Goal: Use online tool/utility: Utilize a website feature to perform a specific function

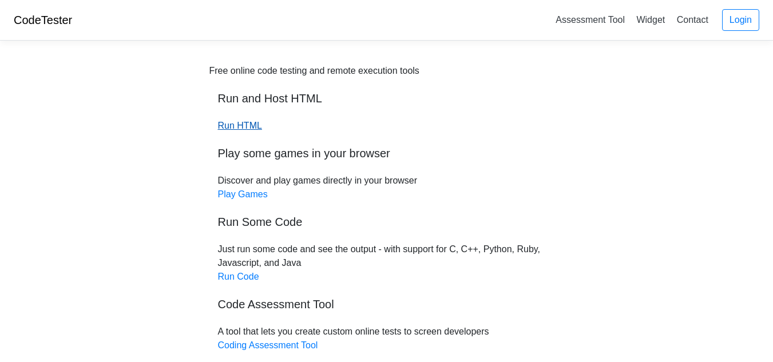
click at [234, 123] on link "Run HTML" at bounding box center [240, 126] width 44 height 10
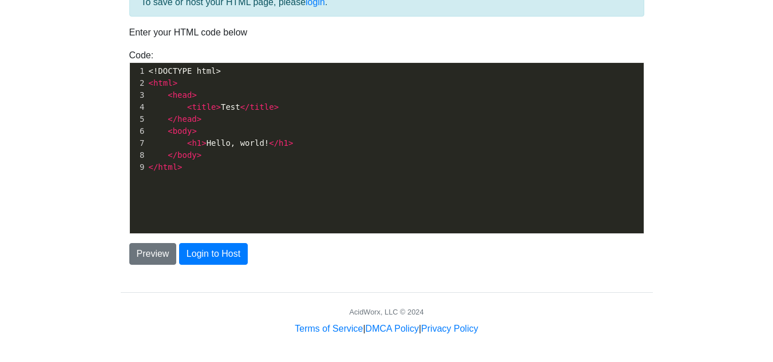
scroll to position [77, 0]
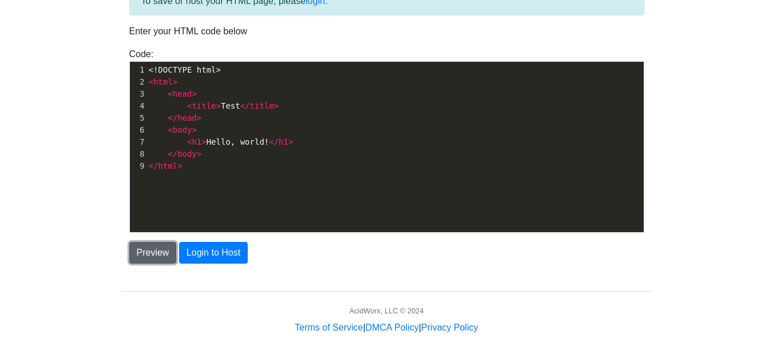
click at [155, 255] on button "Preview" at bounding box center [152, 253] width 47 height 22
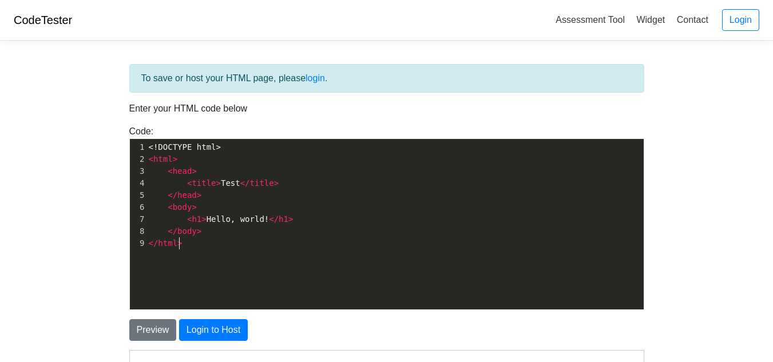
scroll to position [4, 0]
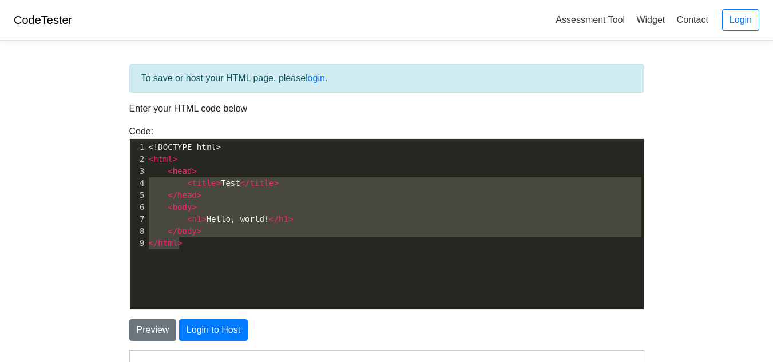
type textarea "<!DOCTYPE html> <html> <head> <title>Test</title> </head> <body> <h1>Hello, wor…"
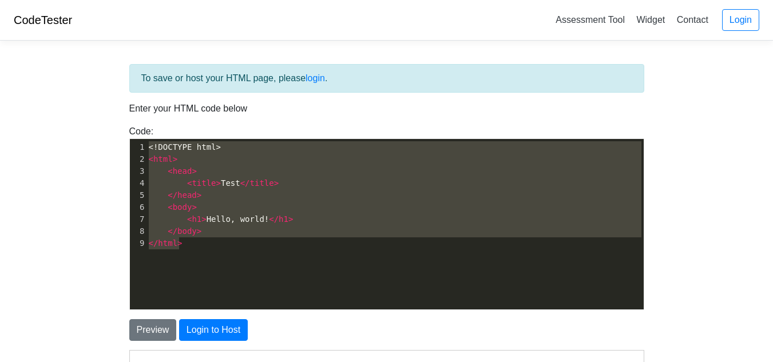
drag, startPoint x: 248, startPoint y: 260, endPoint x: 126, endPoint y: 132, distance: 176.4
click at [126, 132] on div "Code: <!DOCTYPE html> <html> <head> <title>Test</title> </head> <body> <h1>Hell…" at bounding box center [387, 217] width 532 height 185
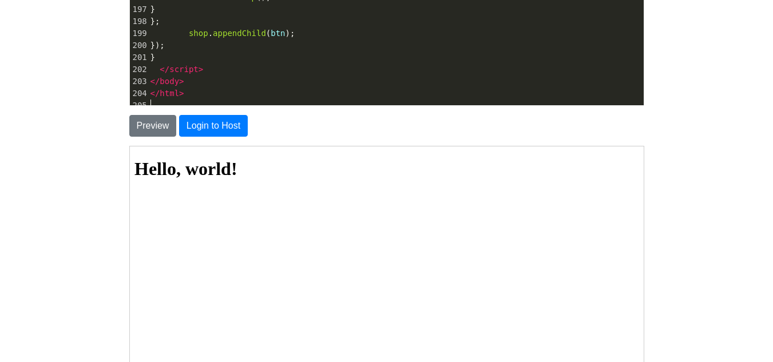
scroll to position [229, 0]
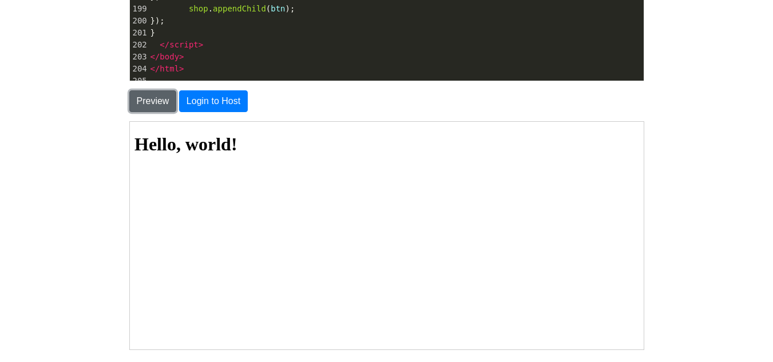
click at [161, 100] on button "Preview" at bounding box center [152, 101] width 47 height 22
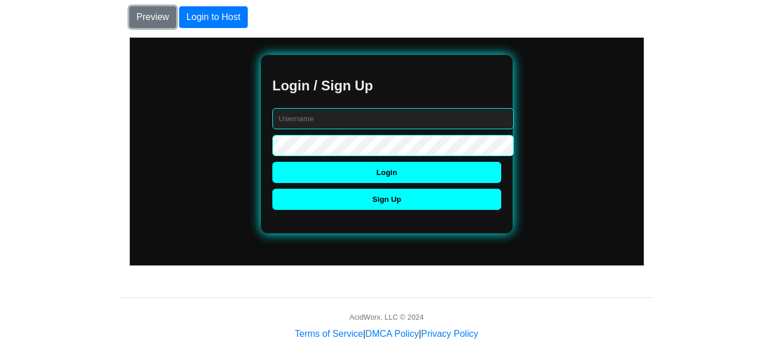
scroll to position [319, 0]
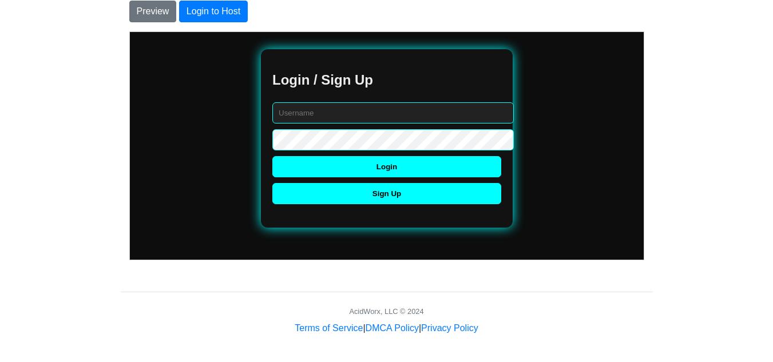
click at [361, 120] on input "text" at bounding box center [391, 112] width 241 height 21
type input "Cookie_Crumbles222"
click at [353, 196] on button "Sign Up" at bounding box center [385, 192] width 229 height 21
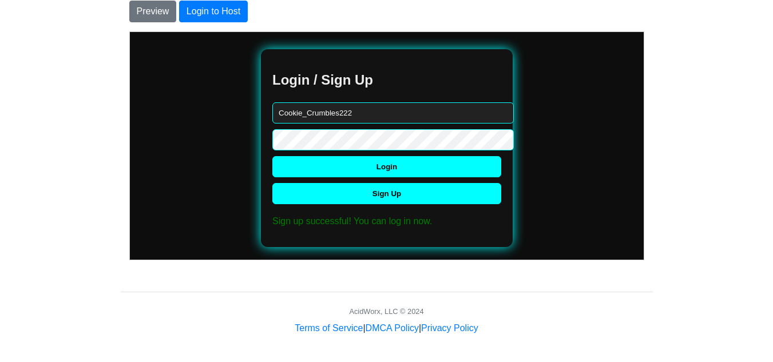
click at [392, 161] on button "Login" at bounding box center [385, 166] width 229 height 21
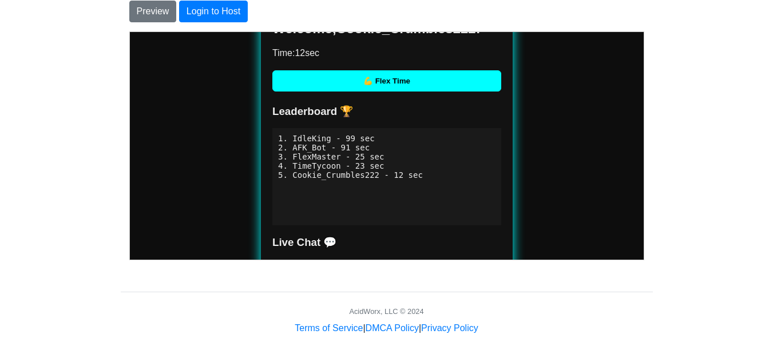
scroll to position [0, 0]
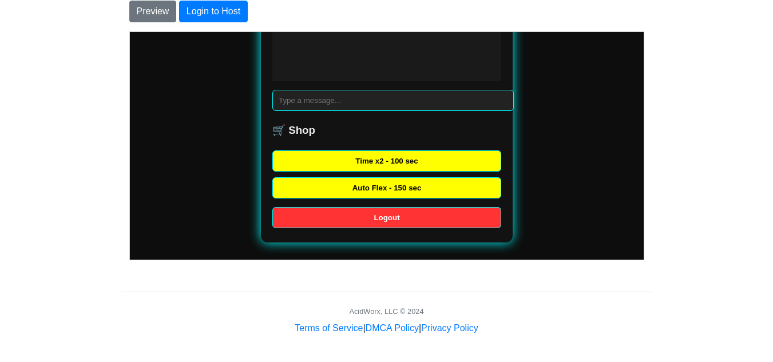
click at [382, 212] on button "Logout" at bounding box center [385, 216] width 229 height 21
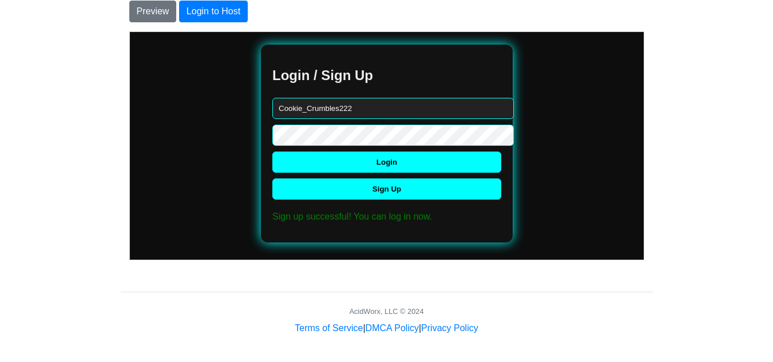
drag, startPoint x: 359, startPoint y: 109, endPoint x: 261, endPoint y: 93, distance: 99.1
click at [261, 93] on div "Login / Sign Up Cookie_Crumbles222 Login Sign Up Sign up successful! You can lo…" at bounding box center [386, 143] width 252 height 198
type input "admin123"
click at [260, 133] on div "Login / Sign Up admin123 Login Sign Up Sign up successful! You can log in now. …" at bounding box center [386, 143] width 252 height 198
click at [298, 158] on button "Login" at bounding box center [385, 161] width 229 height 21
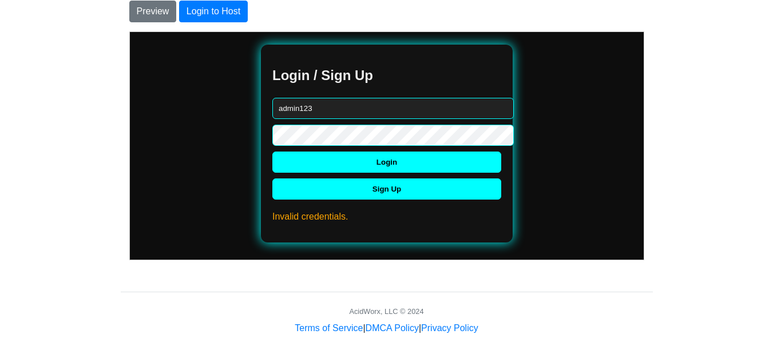
click at [319, 185] on button "Sign Up" at bounding box center [385, 188] width 229 height 21
click at [309, 162] on button "Login" at bounding box center [385, 161] width 229 height 21
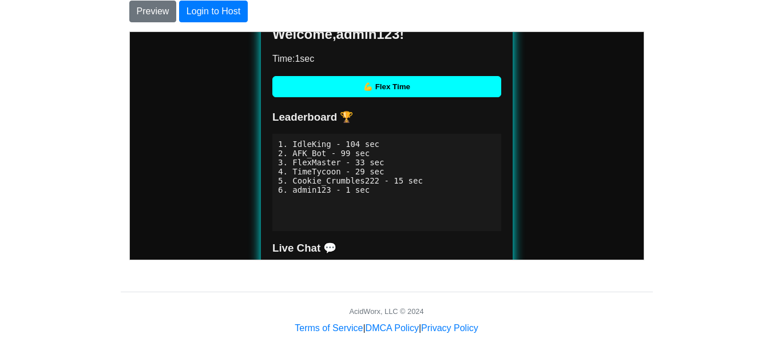
scroll to position [66, 0]
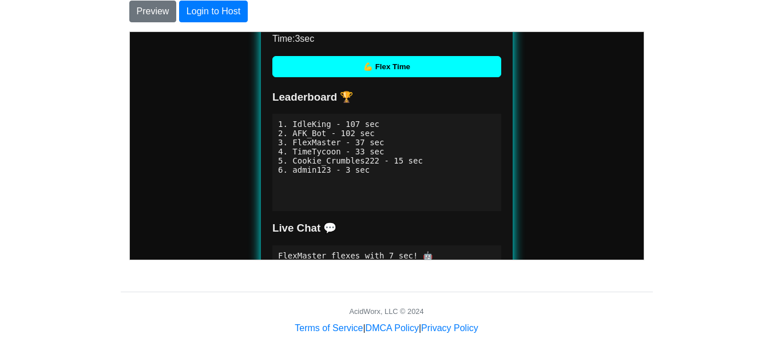
click at [398, 66] on button "💪 Flex Time" at bounding box center [385, 65] width 229 height 21
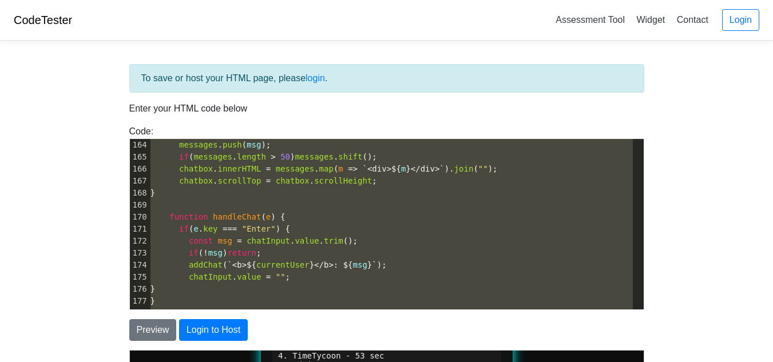
scroll to position [0, 0]
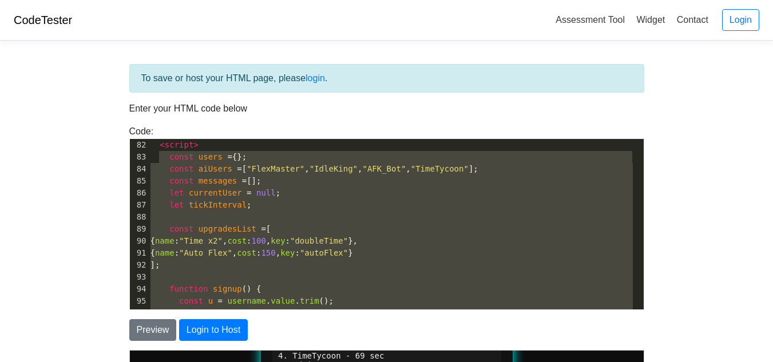
drag, startPoint x: 381, startPoint y: 284, endPoint x: 158, endPoint y: 126, distance: 272.8
type textarea "<script> const users = {}; const aiUsers = ["FlexMaster", "IdleKing", "AFK_Bot"…"
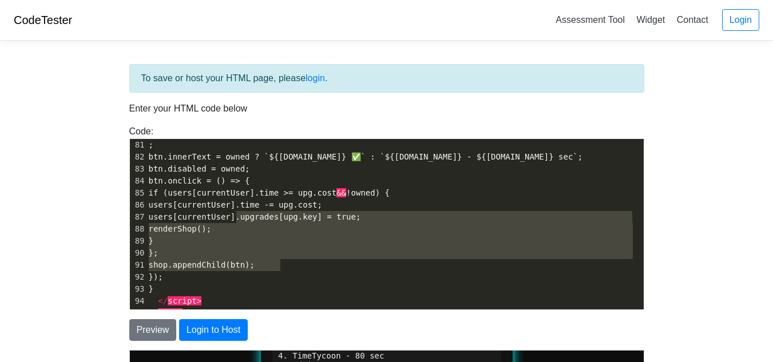
type textarea "btn.disabled = owned; btn.onclick = () => { if (users[currentUser].time >= upg.…"
drag, startPoint x: 361, startPoint y: 265, endPoint x: 180, endPoint y: 174, distance: 202.8
click at [180, 174] on div "71 < h3 > Live Chat 💬 </ h3 > 72 < div id = "chatbox" ></ div > 73 < input type…" at bounding box center [394, 181] width 497 height 324
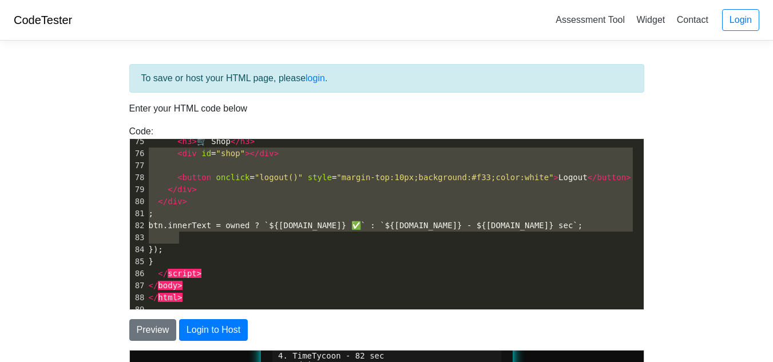
type textarea "<div id="shop"></div> <button onclick="logout()" style="margin-top:10px;backgro…"
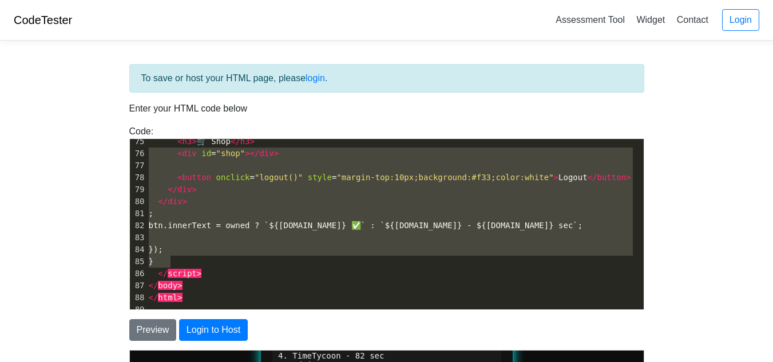
drag, startPoint x: 150, startPoint y: 156, endPoint x: 283, endPoint y: 257, distance: 166.5
click at [283, 257] on div "71 < h3 > Live Chat 💬 </ h3 > 72 < div id = "chatbox" ></ div > 73 < input type…" at bounding box center [394, 202] width 497 height 228
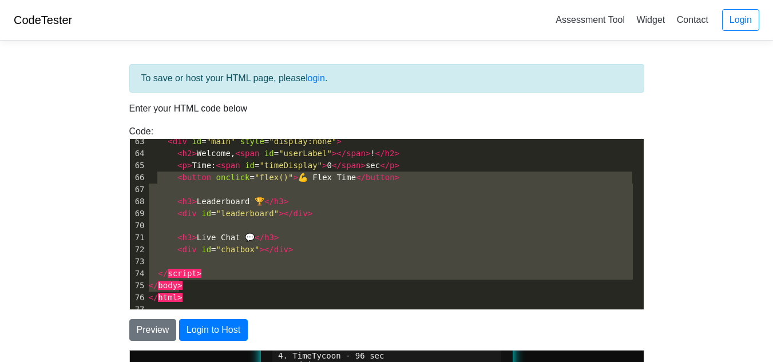
type textarea "<h2>Welcome, <span id="userLabel"></span>!</h2> <p>Time: <span id="timeDisplay"…"
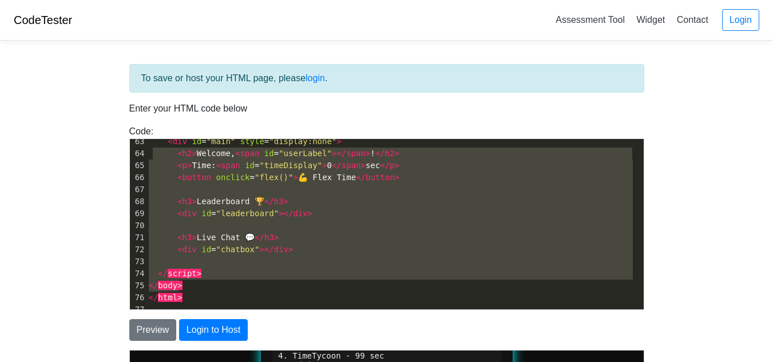
drag, startPoint x: 253, startPoint y: 289, endPoint x: 152, endPoint y: 157, distance: 167.2
click at [152, 157] on div "53 < div id = "app" > 54 < div id = "auth" > 55 < h2 > Login / Sign Up </ h2 > …" at bounding box center [394, 165] width 497 height 300
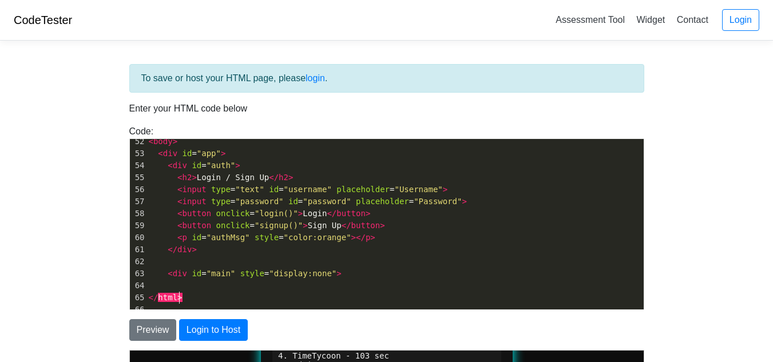
type textarea "<body> <div id="app"> <div id="auth"> <h2>Login / Sign Up</h2> <input type="tex…"
drag, startPoint x: 309, startPoint y: 292, endPoint x: 129, endPoint y: 144, distance: 233.6
click at [146, 144] on div "42 font-family : monospace ; 43 font-size : 14px ; 44 } 45 #shop button { 46 ma…" at bounding box center [394, 165] width 497 height 300
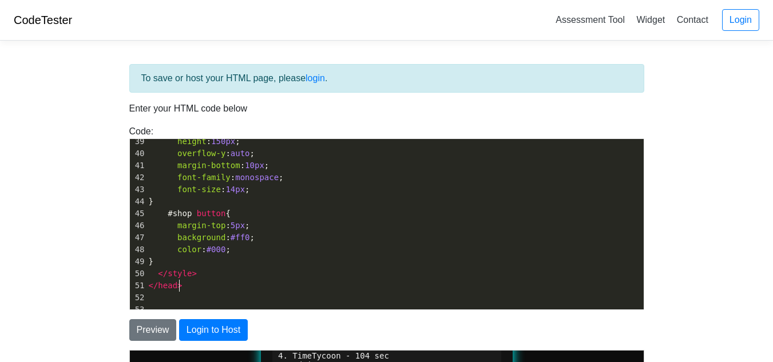
type textarea "#leaderboard, #chatbox { background: #1a1a1a; padding: 10px; height: 150px; ove…"
drag, startPoint x: 309, startPoint y: 284, endPoint x: 132, endPoint y: 137, distance: 230.7
click at [121, 132] on div "Code: <!DOCTYPE html> <html> <head> <title>Test</title> </head> <body> <h1>Hell…" at bounding box center [387, 217] width 532 height 185
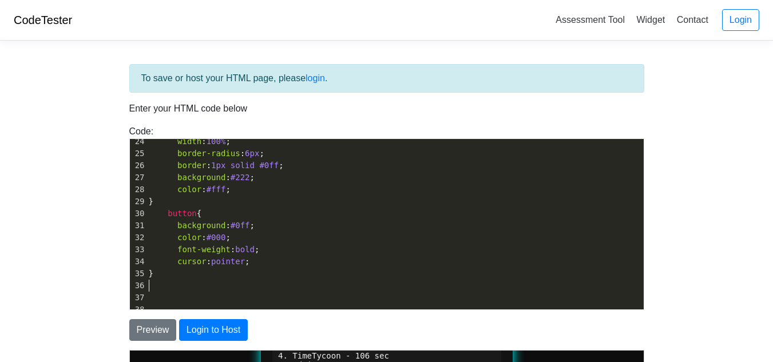
type textarea "ackground: #222; color: #fff; } button { background: #0ff; color: #000; font-we…"
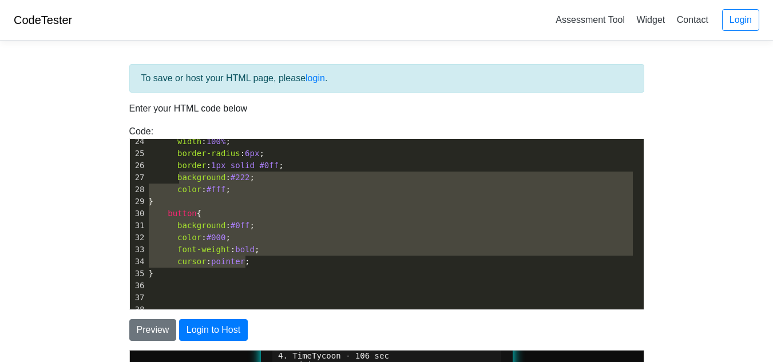
drag, startPoint x: 214, startPoint y: 228, endPoint x: 180, endPoint y: 180, distance: 58.6
click at [180, 180] on div "14 width : 400px ; 15 margin : 30px auto ; 16 background : #121212 ; 17 border-…" at bounding box center [394, 165] width 497 height 300
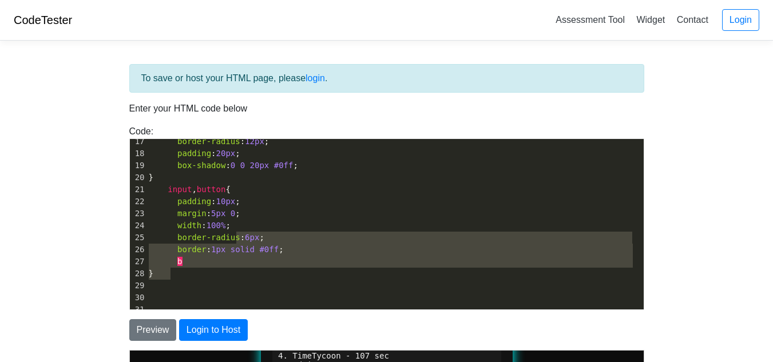
drag, startPoint x: 272, startPoint y: 268, endPoint x: 160, endPoint y: 133, distance: 175.4
click at [113, 126] on div "To save or host your HTML page, please login . Enter your HTML code below Code:…" at bounding box center [386, 352] width 549 height 604
type textarea "#app { width: 400px; margin: 30px auto; background: #121212; border-radius: 12p…"
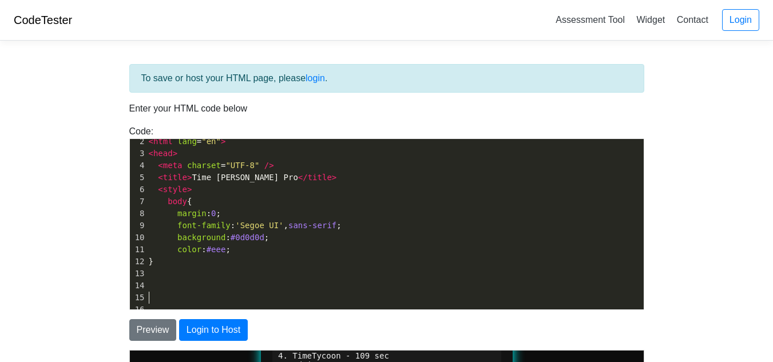
type textarea "<html lang="en"> <head> <meta charset="UTF-8" /> <title>Time [PERSON_NAME] Pro<…"
drag, startPoint x: 287, startPoint y: 301, endPoint x: 146, endPoint y: 139, distance: 214.8
click at [146, 140] on div "1 <!DOCTYPE html> 2 < html lang = "en" > 3 < head > 4 < meta charset = "UTF-8" …" at bounding box center [394, 220] width 497 height 192
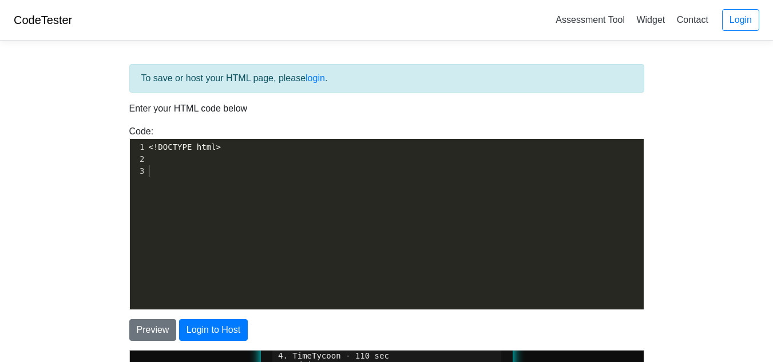
type textarea "<!DOCTYPE html>"
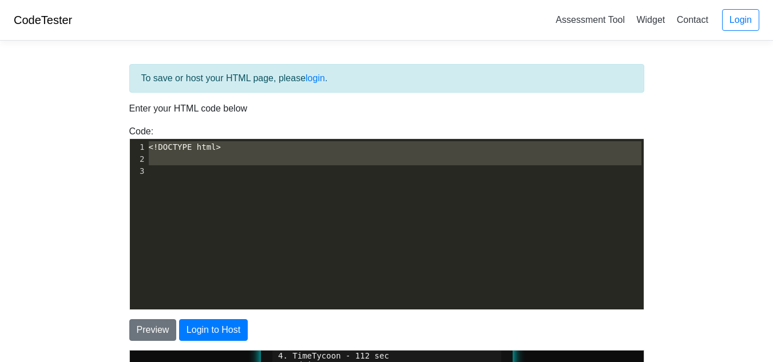
drag, startPoint x: 288, startPoint y: 292, endPoint x: 128, endPoint y: 110, distance: 242.3
click at [128, 110] on div "To save or host your HTML page, please login . Enter your HTML code below Code:…" at bounding box center [387, 323] width 532 height 519
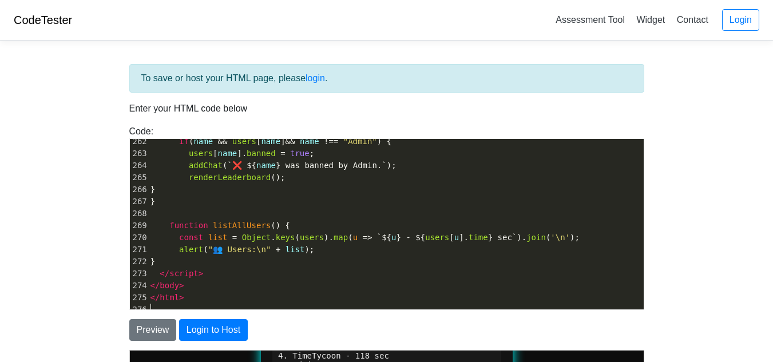
click at [21, 227] on body "CodeTester Assessment Tool Widget Contact Login To save or host your HTML page,…" at bounding box center [386, 327] width 773 height 654
click at [161, 335] on button "Preview" at bounding box center [152, 330] width 47 height 22
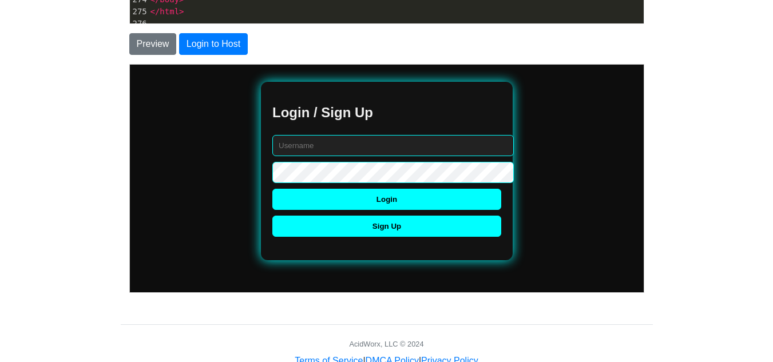
click at [314, 153] on input "text" at bounding box center [391, 144] width 241 height 21
type input "Admin"
click at [312, 199] on button "Login" at bounding box center [385, 198] width 229 height 21
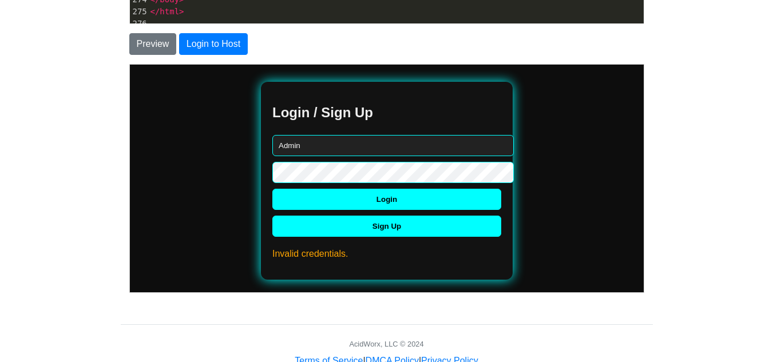
click at [316, 200] on button "Login" at bounding box center [385, 198] width 229 height 21
click at [250, 173] on body "Login / Sign Up Admin Login Sign Up Invalid credentials. Welcome, ! Time: 80 se…" at bounding box center [386, 180] width 514 height 198
click at [297, 194] on button "Login" at bounding box center [385, 198] width 229 height 21
click at [299, 203] on button "Login" at bounding box center [385, 198] width 229 height 21
click at [360, 232] on button "Sign Up" at bounding box center [385, 225] width 229 height 21
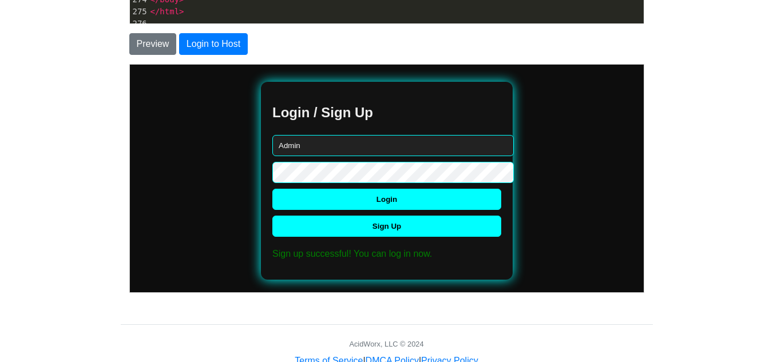
click at [351, 201] on button "Login" at bounding box center [385, 198] width 229 height 21
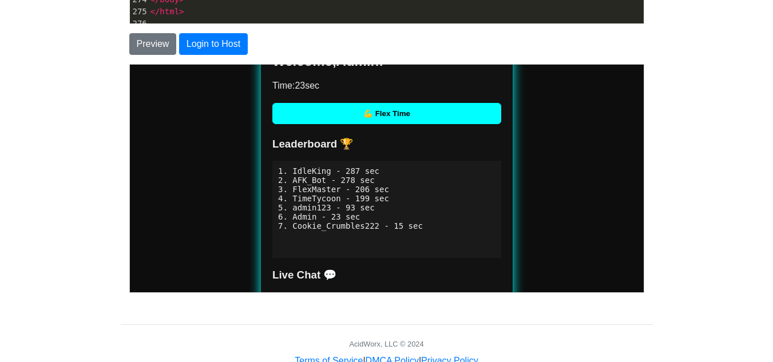
scroll to position [186, 0]
click at [321, 116] on button "💪 Flex Time" at bounding box center [385, 112] width 229 height 21
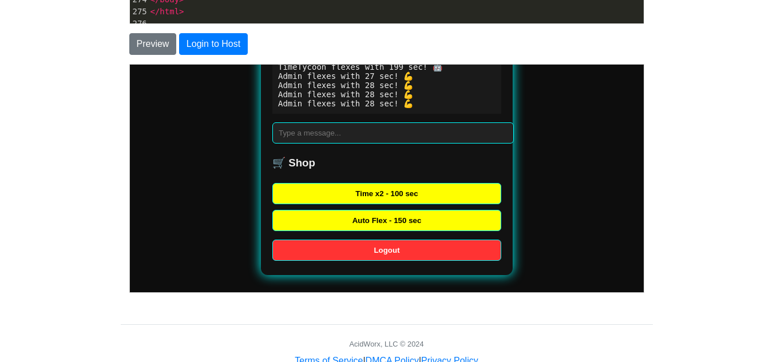
scroll to position [337, 0]
click at [401, 239] on button "Logout" at bounding box center [385, 249] width 229 height 21
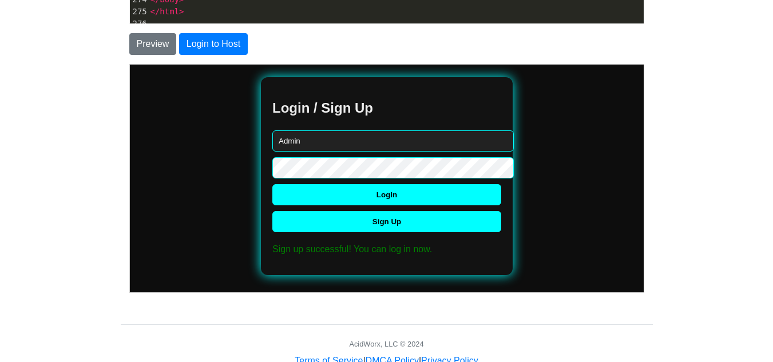
click at [231, 153] on body "Login / Sign Up Admin Login Sign Up Sign up successful! You can log in now. Wel…" at bounding box center [386, 176] width 514 height 198
drag, startPoint x: 302, startPoint y: 133, endPoint x: 197, endPoint y: 141, distance: 105.6
click at [197, 141] on body "Login / Sign Up Admin Login Sign Up Sign up successful! You can log in now. Wel…" at bounding box center [386, 176] width 514 height 198
type input "Admin"
click at [284, 184] on button "Login" at bounding box center [385, 194] width 229 height 21
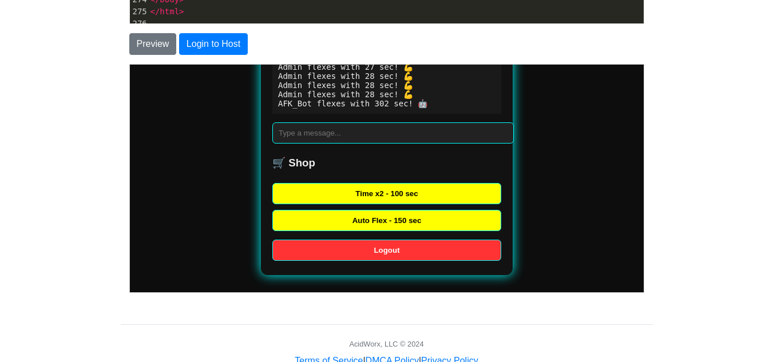
scroll to position [240, 0]
click at [356, 222] on button "Auto Flex - 150 sec" at bounding box center [385, 219] width 229 height 21
click at [341, 193] on button "Time x2 - 100 sec" at bounding box center [385, 192] width 229 height 21
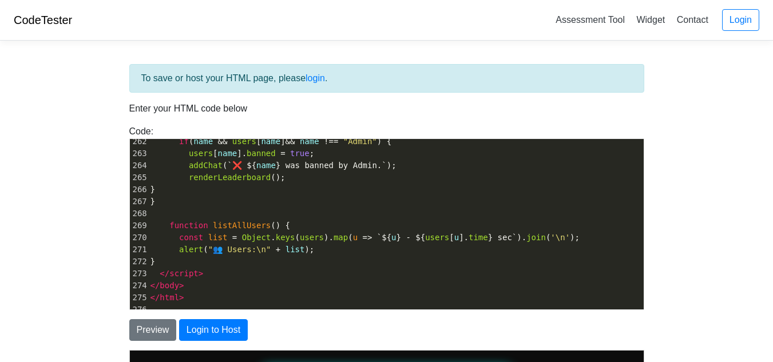
scroll to position [338, 0]
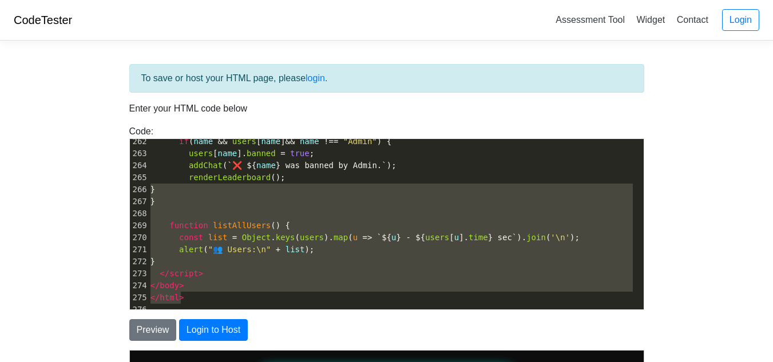
type textarea "renderLeaderboard(); } } function listAllUsers() { const list = Object.keys(use…"
drag, startPoint x: 261, startPoint y: 293, endPoint x: 141, endPoint y: 182, distance: 163.5
click at [148, 182] on div "251 const newTime = parseInt ( prompt ( "Set new time for " + name )); 252 if (…" at bounding box center [395, 159] width 495 height 312
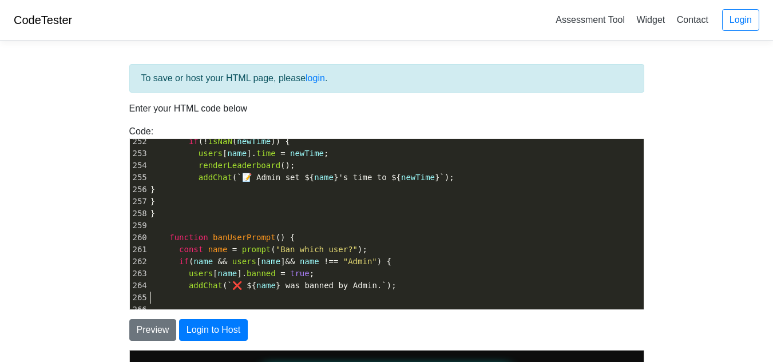
scroll to position [3020, 0]
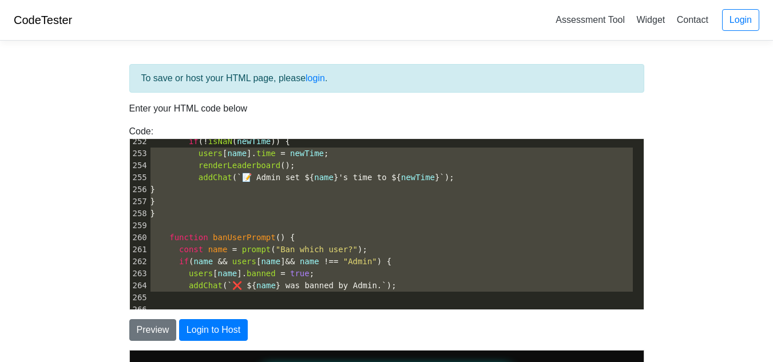
type textarea "const name = prompt("Edit which user?"); if (name && users[name]) { const newTi…"
drag, startPoint x: 277, startPoint y: 293, endPoint x: 120, endPoint y: 129, distance: 227.7
click at [121, 129] on div "Code: <!DOCTYPE html> <html> <head> <title>Test</title> </head> <body> <h1>Hell…" at bounding box center [387, 217] width 532 height 185
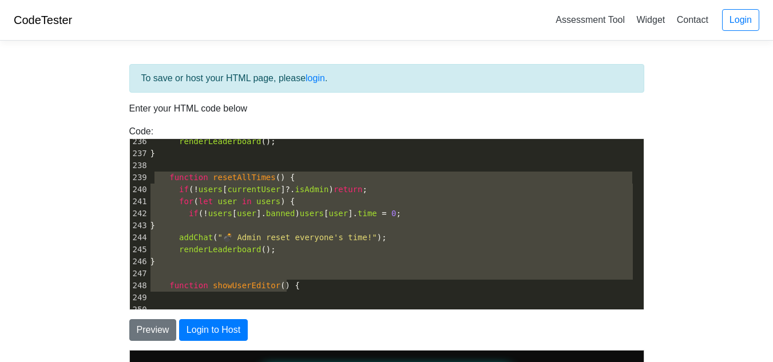
type textarea "renderLeaderboard(); } function resetAllTimes() { if (!users[currentUser]?.isAd…"
drag, startPoint x: 293, startPoint y: 282, endPoint x: 112, endPoint y: 147, distance: 226.0
click at [112, 147] on div "To save or host your HTML page, please login . Enter your HTML code below Code:…" at bounding box center [386, 352] width 549 height 604
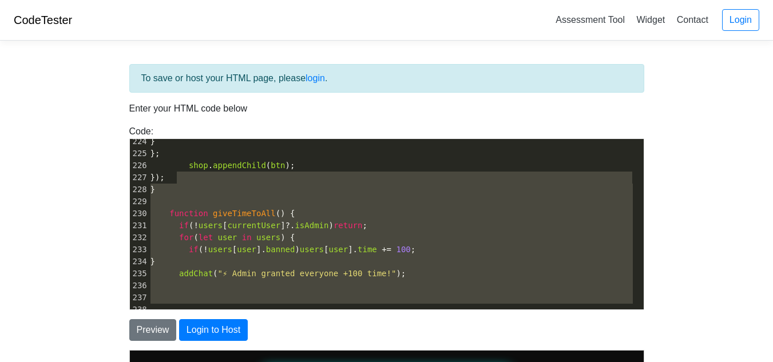
scroll to position [2368, 0]
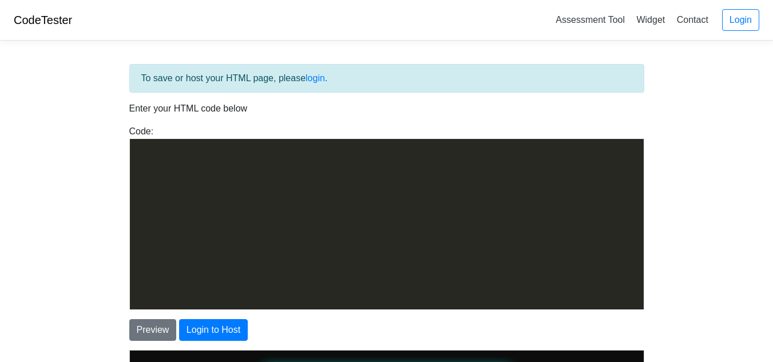
drag, startPoint x: 301, startPoint y: 307, endPoint x: 129, endPoint y: 67, distance: 294.7
type textarea "renderLeaderboard(); } function renderLeaderboard() { const sorted = Object.ent…"
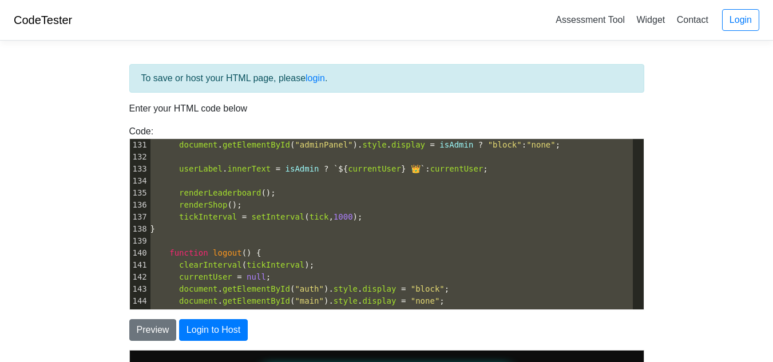
scroll to position [1059, 0]
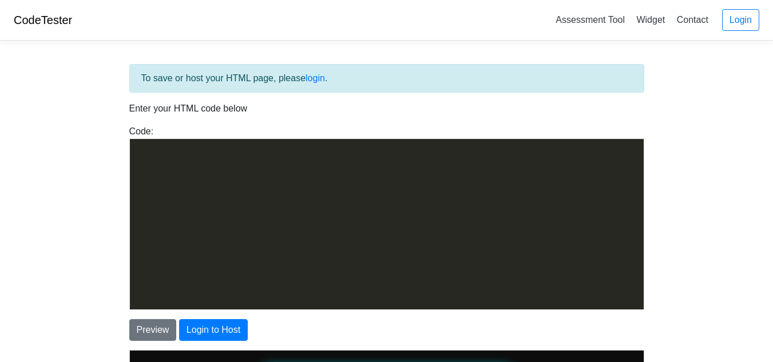
type textarea "<l0>Ipsu Dolo 💬</s4> <ame co="adipisc"></eli> <seddo eius="temp" in="utlaBoree"…"
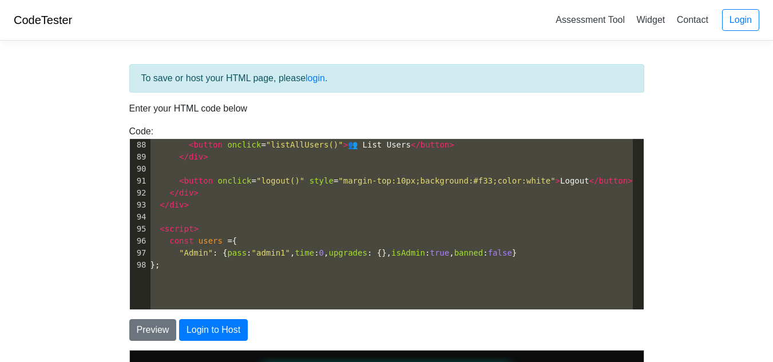
drag, startPoint x: 296, startPoint y: 281, endPoint x: 76, endPoint y: -29, distance: 380.2
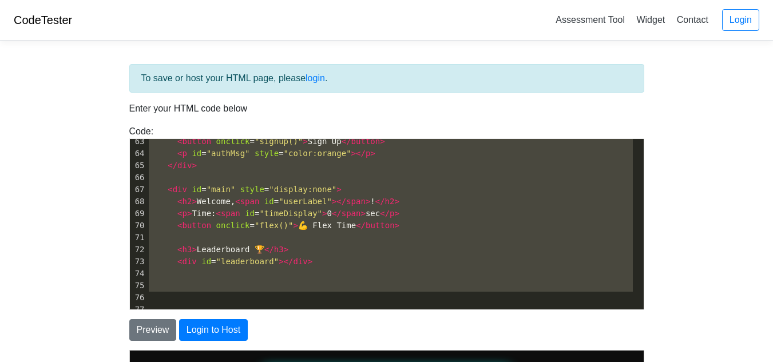
scroll to position [303, 0]
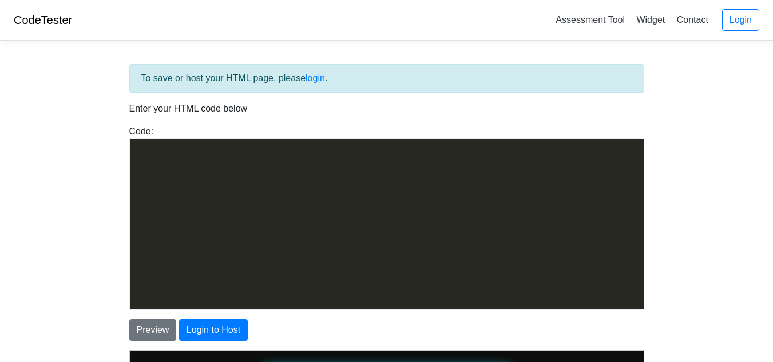
type textarea "<!DOCTYPE html> <html lang="en"> <head> <meta charset="UTF-8" /> <title>Time [P…"
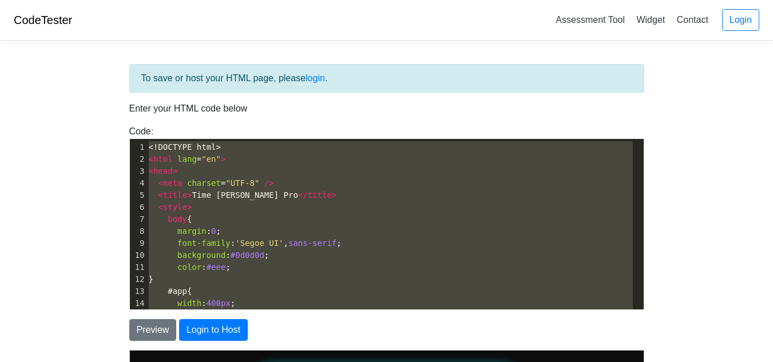
drag, startPoint x: 310, startPoint y: 292, endPoint x: 106, endPoint y: 3, distance: 353.8
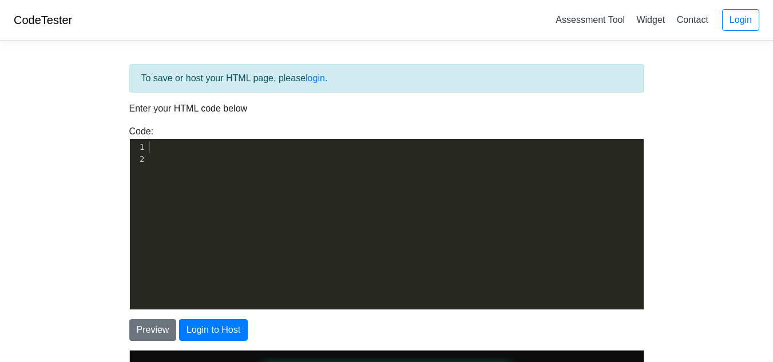
scroll to position [381, 0]
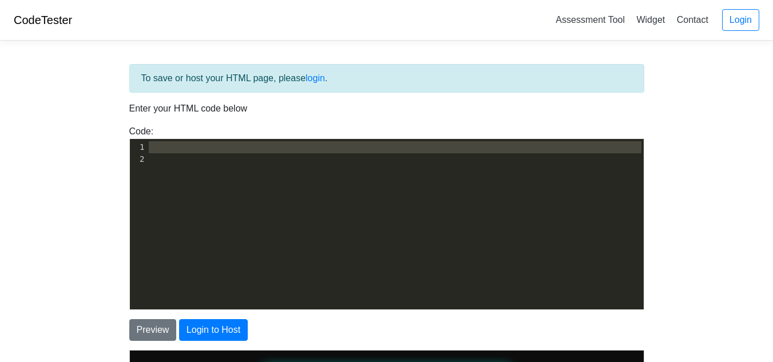
drag, startPoint x: 152, startPoint y: 116, endPoint x: 68, endPoint y: 1, distance: 142.4
click at [68, 1] on body "CodeTester Assessment Tool Widget Contact Login To save or host your HTML page,…" at bounding box center [386, 327] width 773 height 654
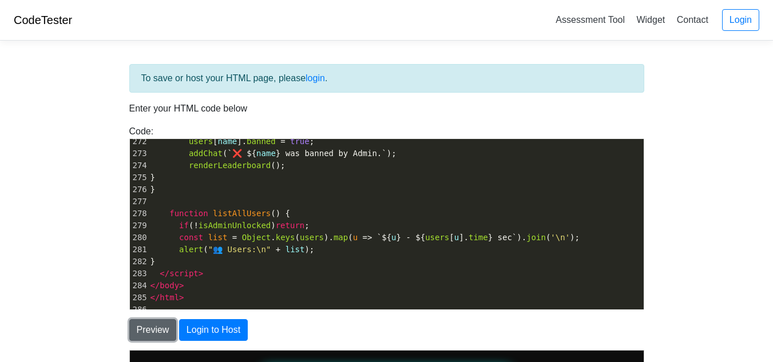
click at [155, 326] on button "Preview" at bounding box center [152, 330] width 47 height 22
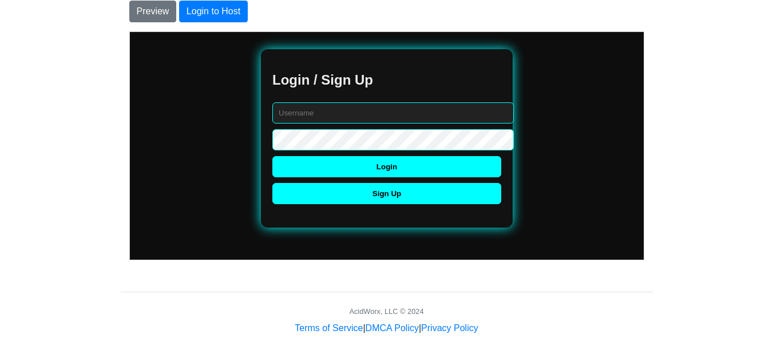
click at [316, 116] on input "text" at bounding box center [391, 112] width 241 height 21
type input "Cookie_Crumbles222"
click at [288, 165] on button "Login" at bounding box center [385, 166] width 229 height 21
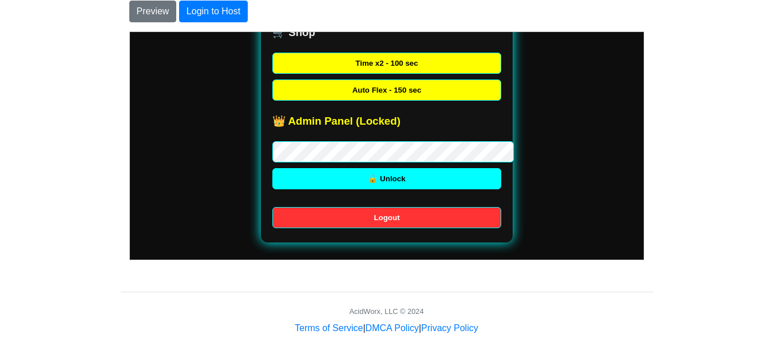
click at [403, 170] on button "🔓 Unlock" at bounding box center [385, 178] width 229 height 21
click at [412, 178] on button "🔓 Unlock" at bounding box center [385, 178] width 229 height 21
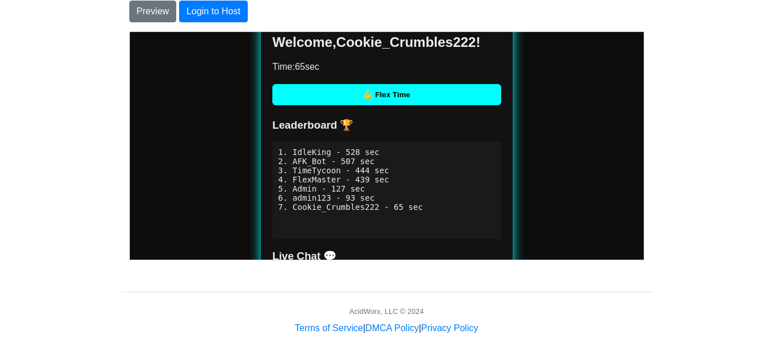
click at [421, 96] on button "💪 Flex Time" at bounding box center [385, 94] width 229 height 21
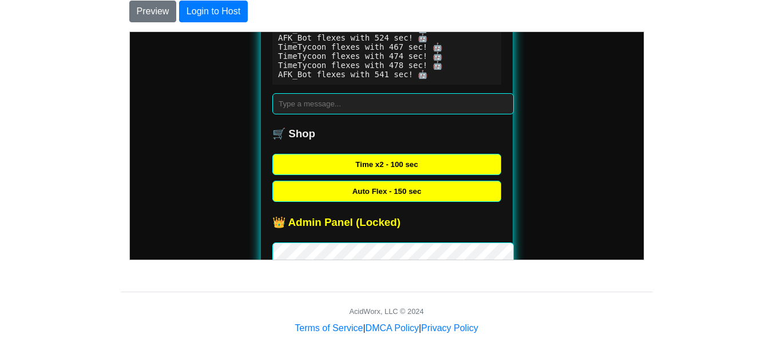
click at [319, 114] on input "text" at bounding box center [391, 103] width 241 height 21
type input "eae"
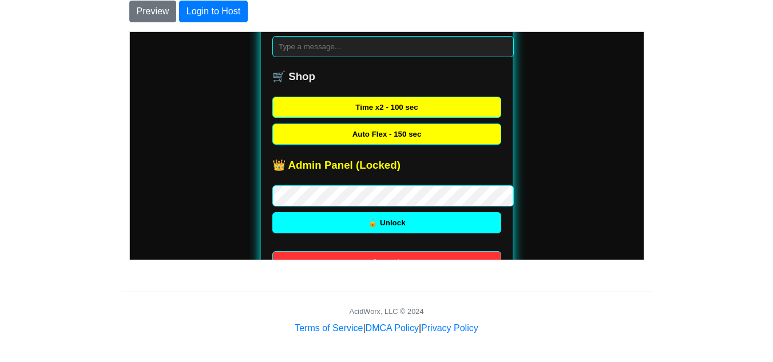
click at [393, 117] on button "Time x2 - 100 sec" at bounding box center [385, 106] width 229 height 21
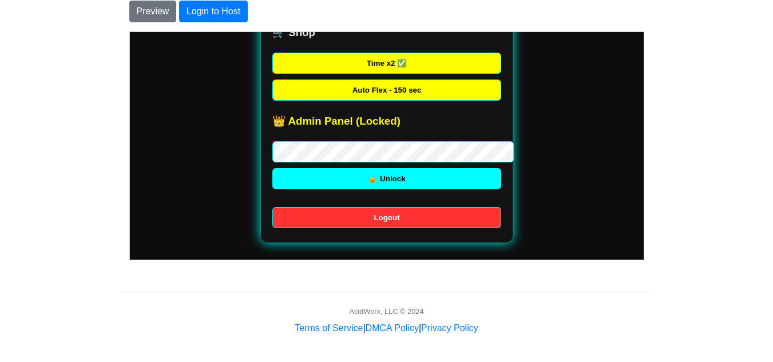
click at [412, 176] on button "🔓 Unlock" at bounding box center [385, 178] width 229 height 21
click at [397, 175] on button "🔓 Unlock" at bounding box center [385, 178] width 229 height 21
click at [295, 181] on button "🔓 Unlock" at bounding box center [385, 178] width 229 height 21
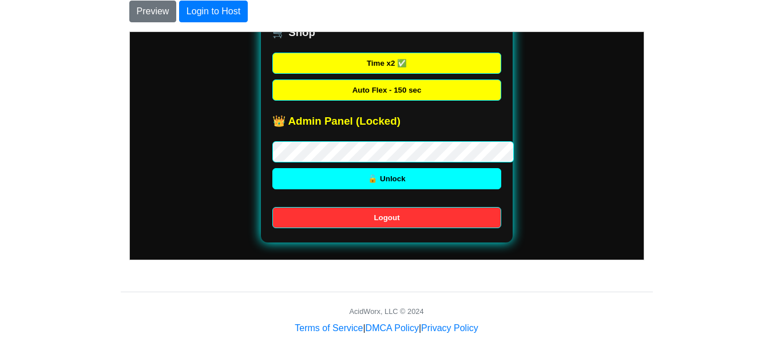
click at [295, 181] on button "🔓 Unlock" at bounding box center [385, 178] width 229 height 21
click at [296, 176] on button "🔓 Unlock" at bounding box center [385, 178] width 229 height 21
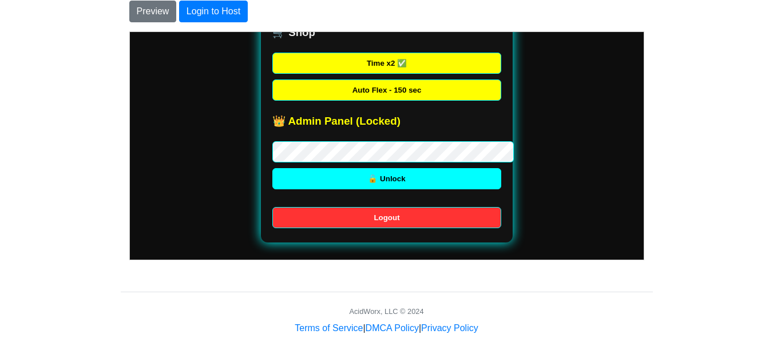
click at [296, 176] on button "🔓 Unlock" at bounding box center [385, 178] width 229 height 21
click at [353, 218] on button "Logout" at bounding box center [385, 216] width 229 height 21
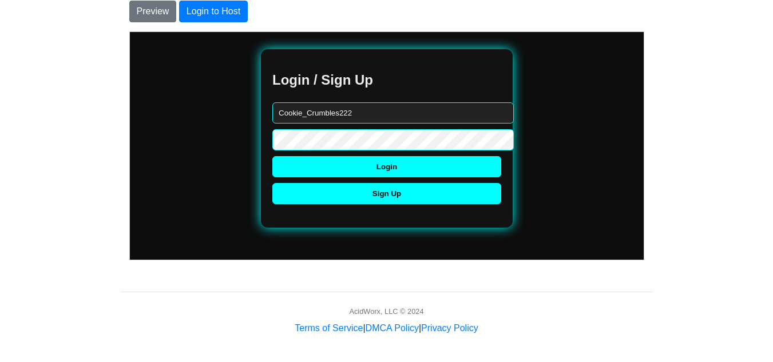
click at [408, 194] on button "Sign Up" at bounding box center [385, 192] width 229 height 21
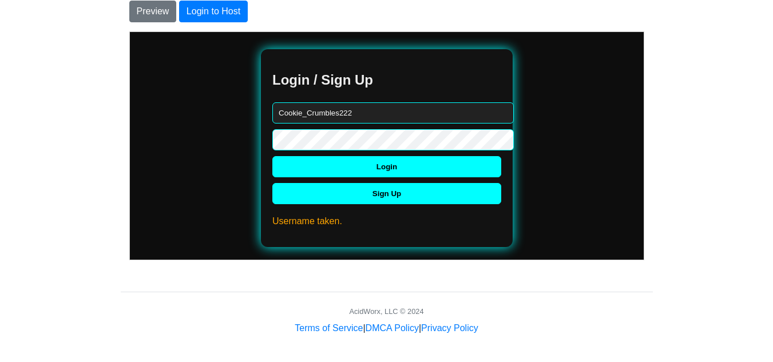
drag, startPoint x: 359, startPoint y: 102, endPoint x: 353, endPoint y: 104, distance: 6.0
click at [353, 104] on div "Login / Sign Up Cookie_Crumbles222 Login Sign Up Username taken." at bounding box center [385, 148] width 229 height 154
drag, startPoint x: 291, startPoint y: 102, endPoint x: 267, endPoint y: 97, distance: 24.6
click at [271, 97] on div "Login / Sign Up Cookie_Crumbles222 Login Sign Up Username taken." at bounding box center [385, 148] width 229 height 154
type input "412"
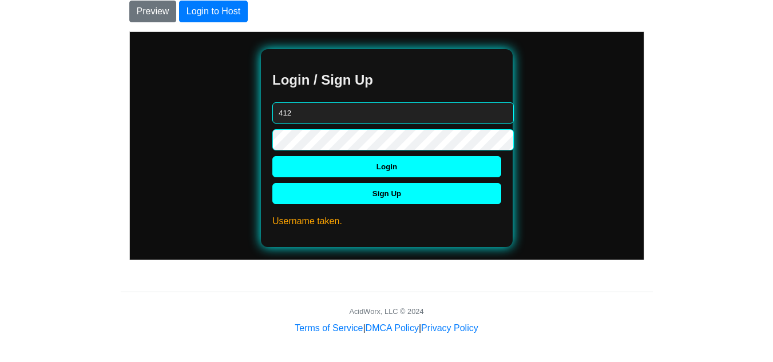
click at [227, 135] on body "Login / Sign Up 412 Login Sign Up Username taken. Welcome, Cookie_Crumbles222 !…" at bounding box center [386, 148] width 514 height 198
click at [311, 189] on button "Sign Up" at bounding box center [385, 192] width 229 height 21
click at [345, 174] on button "Login" at bounding box center [385, 166] width 229 height 21
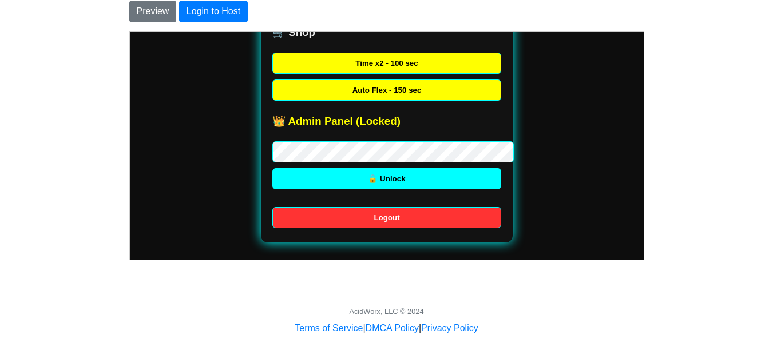
scroll to position [438, 0]
click at [287, 170] on button "🔓 Unlock" at bounding box center [385, 178] width 229 height 21
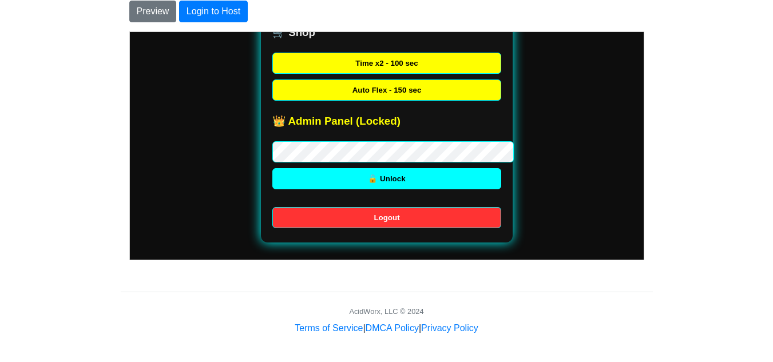
click at [301, 181] on button "🔓 Unlock" at bounding box center [385, 178] width 229 height 21
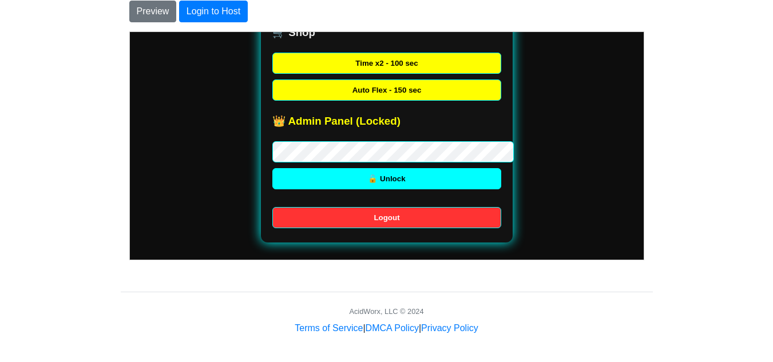
click at [301, 181] on button "🔓 Unlock" at bounding box center [385, 178] width 229 height 21
click at [423, 54] on button "Time x2 - 100 sec" at bounding box center [385, 62] width 229 height 21
click at [408, 81] on button "Auto Flex - 150 sec" at bounding box center [385, 89] width 229 height 21
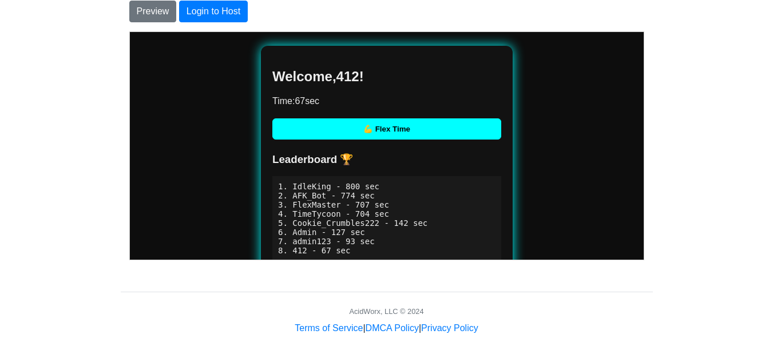
scroll to position [0, 0]
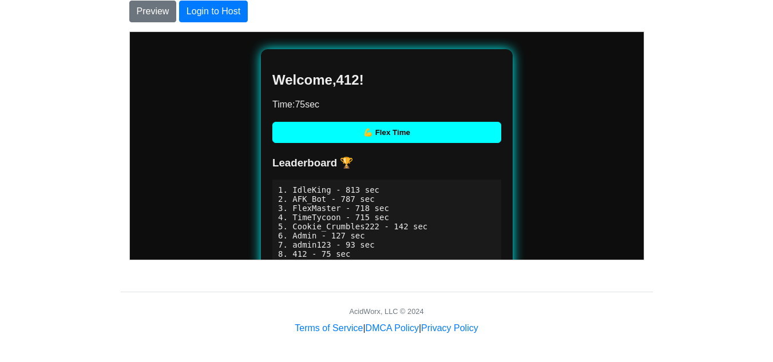
click at [357, 137] on button "💪 Flex Time" at bounding box center [385, 131] width 229 height 21
click at [155, 11] on button "Preview" at bounding box center [152, 12] width 47 height 22
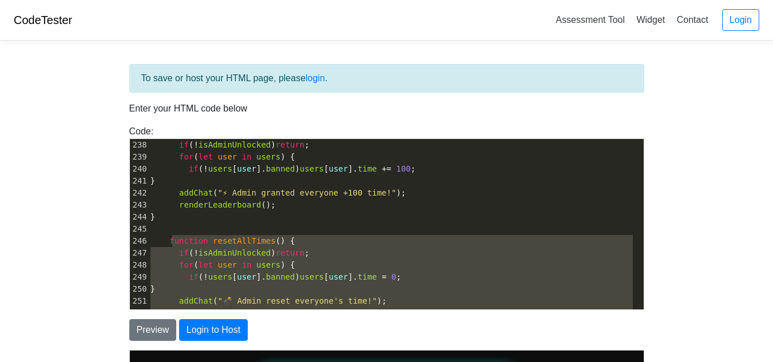
scroll to position [2777, 0]
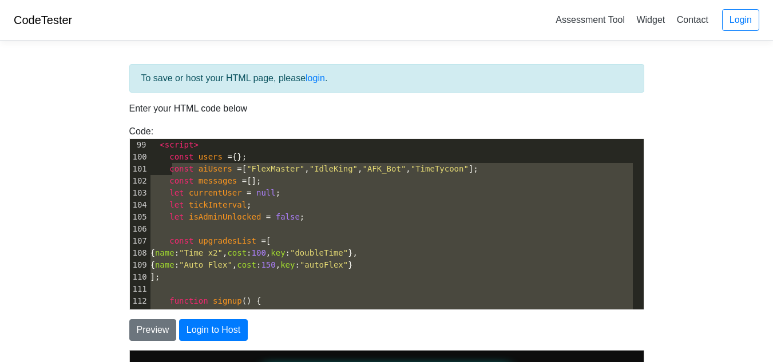
type textarea "iv> <script> const users = {}; const aiUsers = ["FlexMaster", "IdleKing", "AFK_…"
drag, startPoint x: 323, startPoint y: 255, endPoint x: 170, endPoint y: 125, distance: 200.4
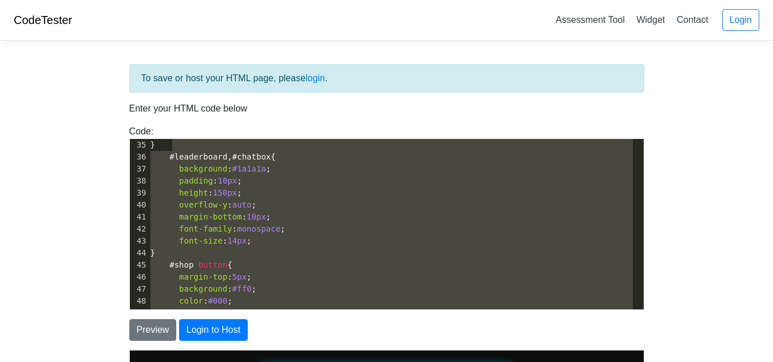
type textarea "lorem: #480; ipsu-dolors: amet; consec: adipisc; } #elitseddoei, #tempori { utl…"
drag, startPoint x: 294, startPoint y: 260, endPoint x: 174, endPoint y: 112, distance: 190.7
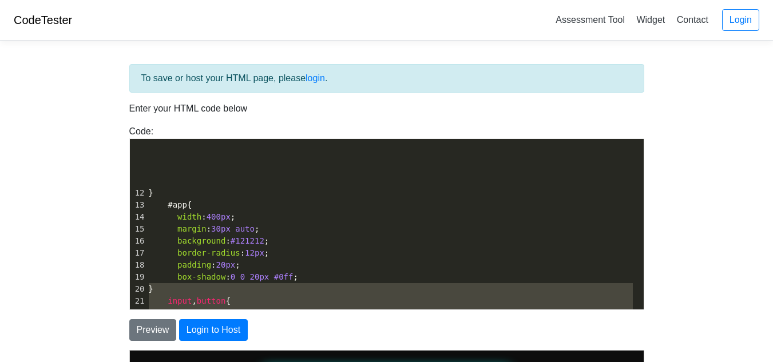
type textarea "<!DOCTYPE html> <html lang="en"> <head> <meta charset="UTF-8" /> <title>Time [P…"
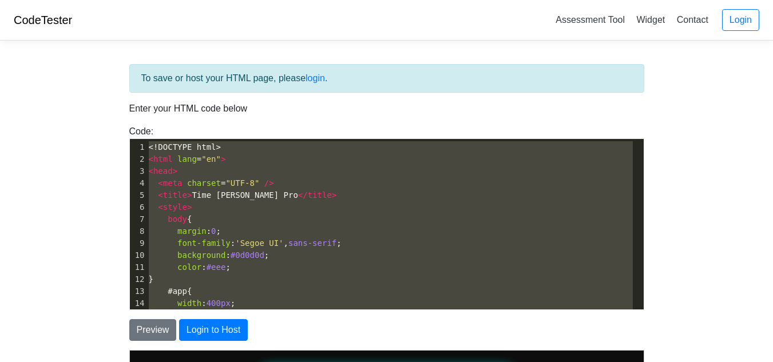
drag, startPoint x: 233, startPoint y: 229, endPoint x: 134, endPoint y: 112, distance: 153.4
click at [134, 112] on div "To save or host your HTML page, please login . Enter your HTML code below Code:…" at bounding box center [387, 323] width 532 height 519
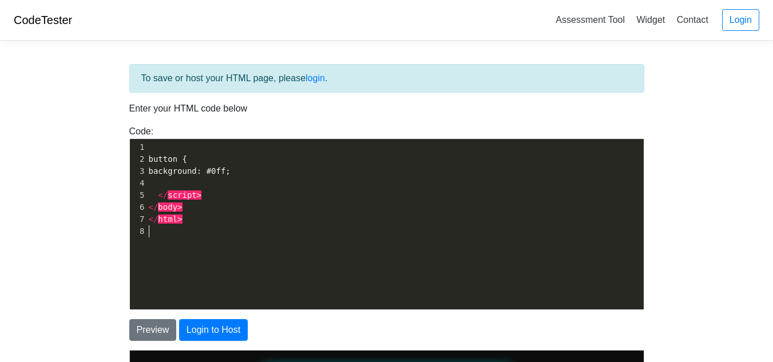
type textarea "button { background: #0ff; </script> </body> </html>"
drag, startPoint x: 232, startPoint y: 256, endPoint x: 136, endPoint y: 124, distance: 163.8
click at [134, 126] on div "Code: <!DOCTYPE html> <html> <head> <title>Test</title> </head> <body> <h1>Hell…" at bounding box center [387, 217] width 532 height 185
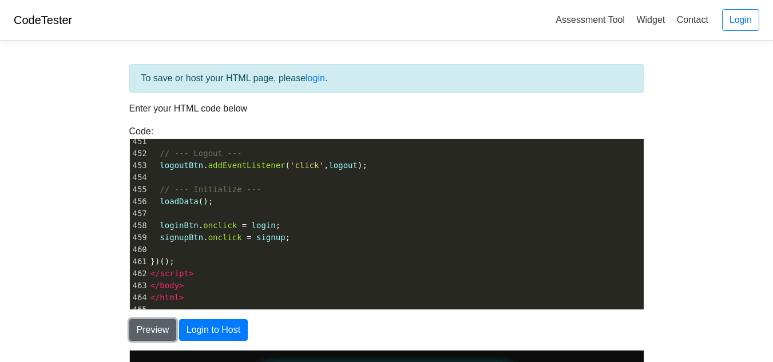
click at [159, 323] on button "Preview" at bounding box center [152, 330] width 47 height 22
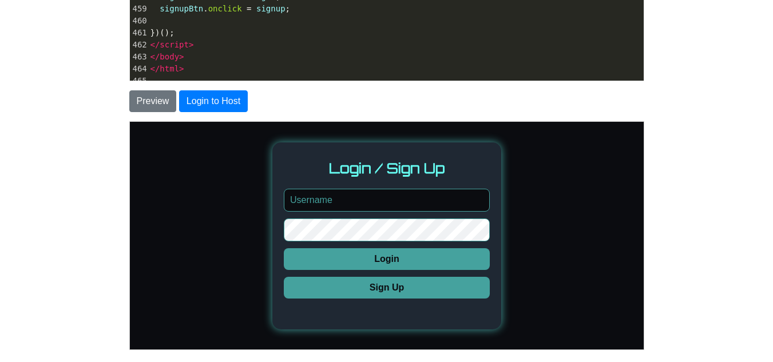
click at [329, 201] on input "text" at bounding box center [386, 199] width 206 height 23
type input "nigga123"
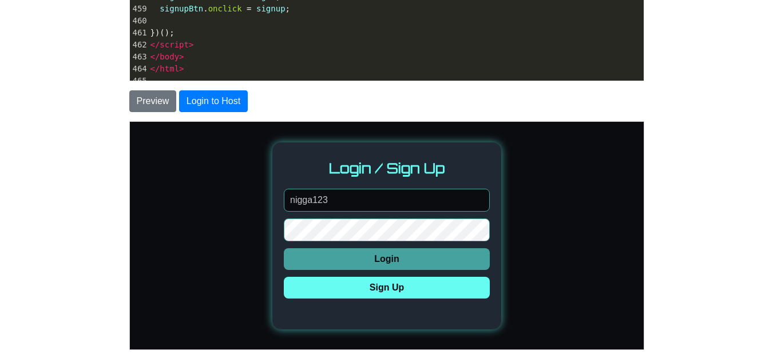
click at [321, 286] on button "Sign Up" at bounding box center [386, 287] width 206 height 22
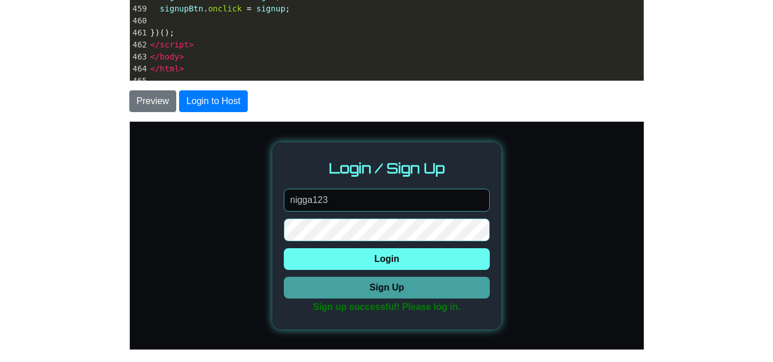
click at [358, 265] on button "Login" at bounding box center [386, 259] width 206 height 22
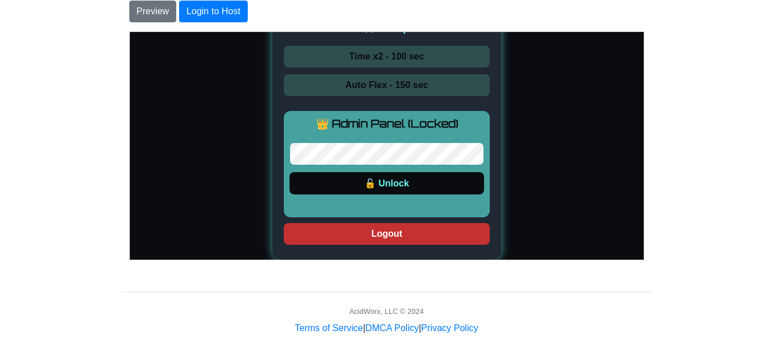
click at [308, 180] on button "🔓 Unlock" at bounding box center [385, 183] width 194 height 22
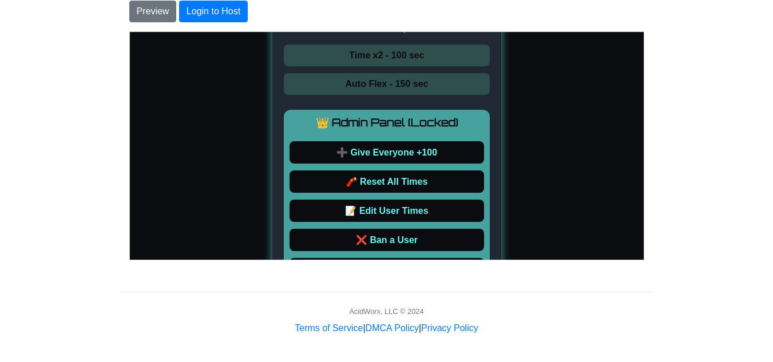
click at [308, 180] on button "🧨 Reset All Times" at bounding box center [385, 181] width 194 height 22
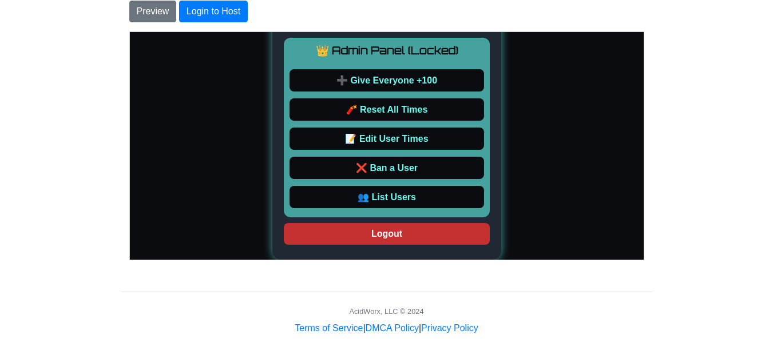
click at [404, 198] on button "👥 List Users" at bounding box center [385, 196] width 194 height 22
click at [435, 165] on button "❌ Ban a User" at bounding box center [385, 167] width 194 height 22
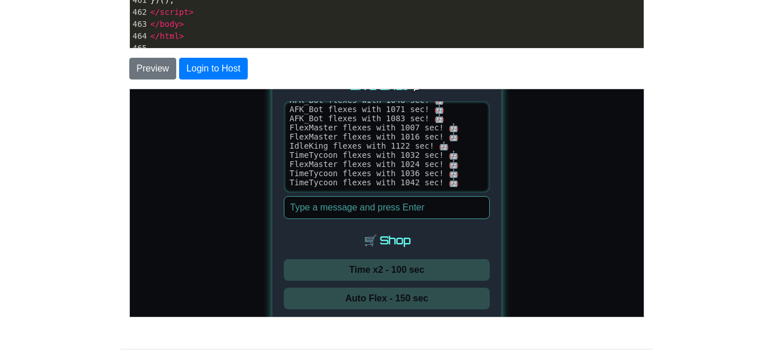
click at [424, 212] on input "text" at bounding box center [386, 207] width 206 height 23
type input "e"
click at [435, 204] on input "text" at bounding box center [386, 207] width 206 height 23
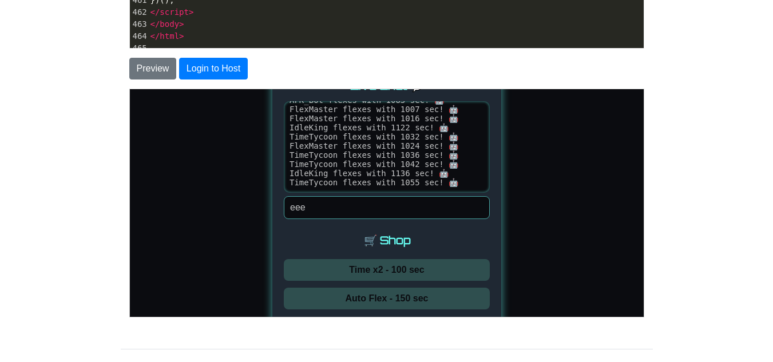
type input "eeee"
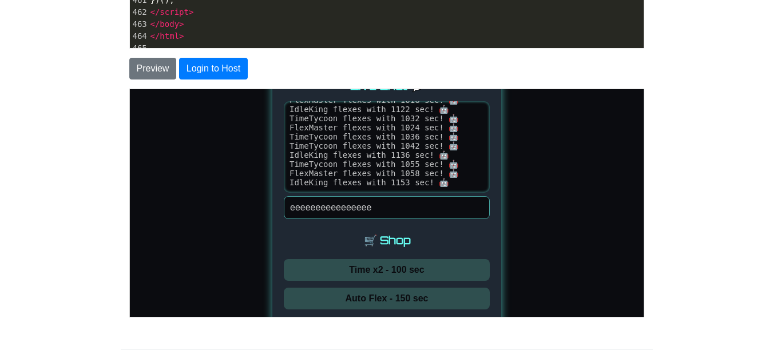
type input "eeeeeeeeeeeeeeeee"
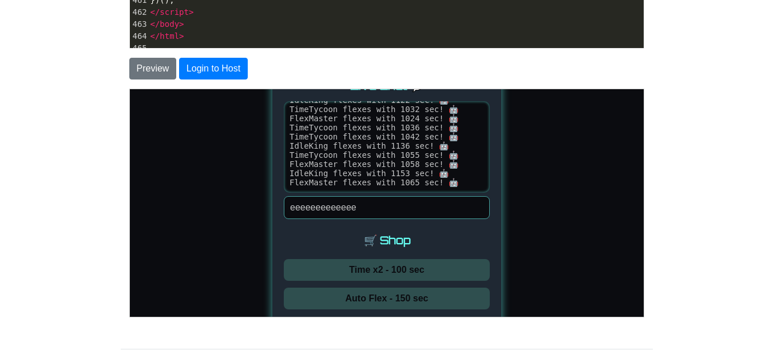
type input "eeeeeeeeeeeeee"
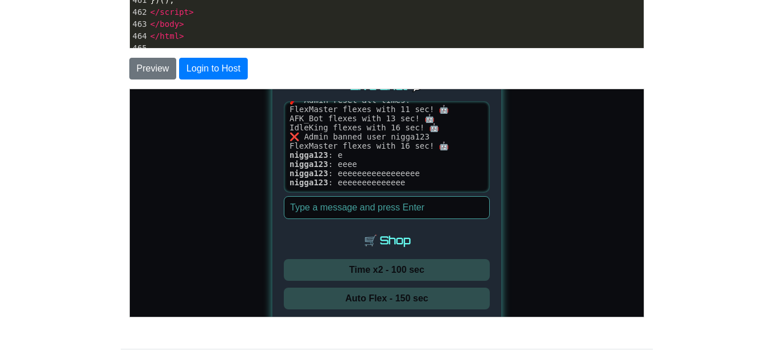
type input "n"
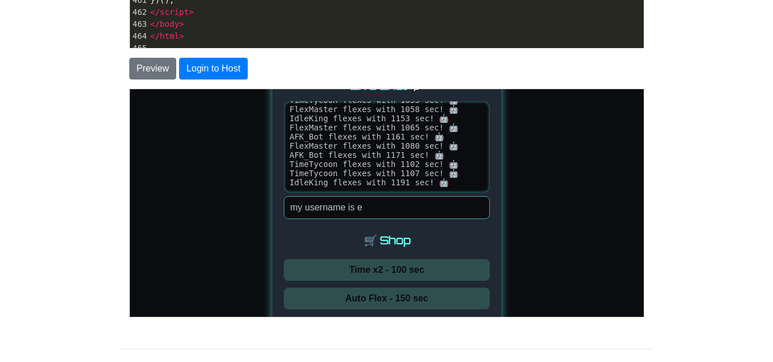
type input "my username is ee"
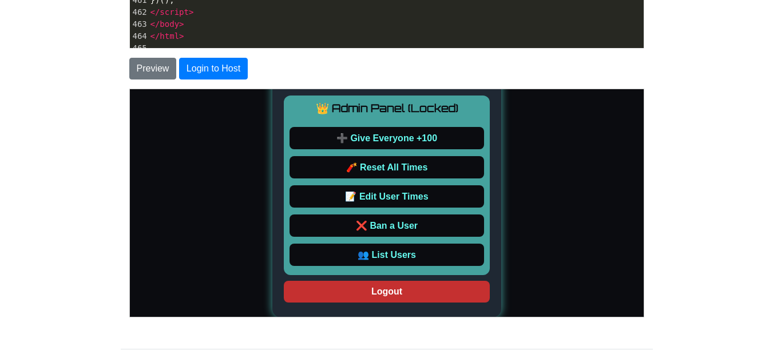
click at [430, 134] on button "➕ Give Everyone +100" at bounding box center [385, 137] width 194 height 22
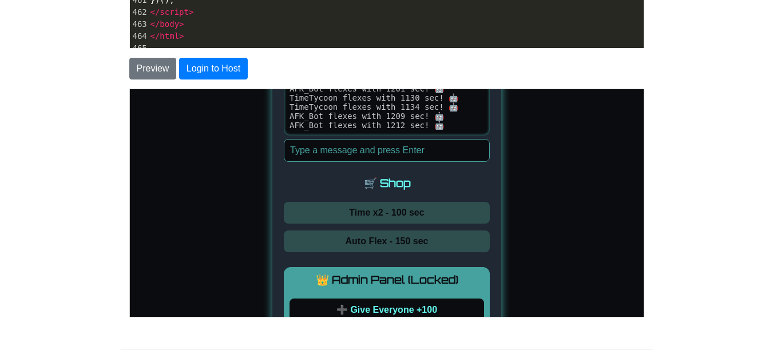
click at [413, 146] on input "text" at bounding box center [386, 149] width 206 height 23
type input "e"
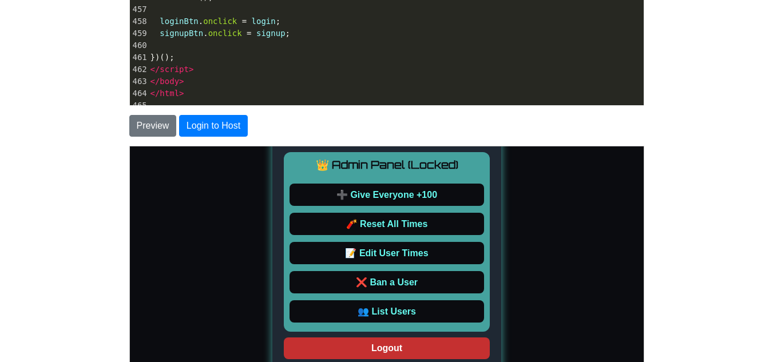
drag, startPoint x: 415, startPoint y: 243, endPoint x: 484, endPoint y: 201, distance: 80.8
click at [415, 243] on button "📝 Edit User Times" at bounding box center [385, 252] width 194 height 22
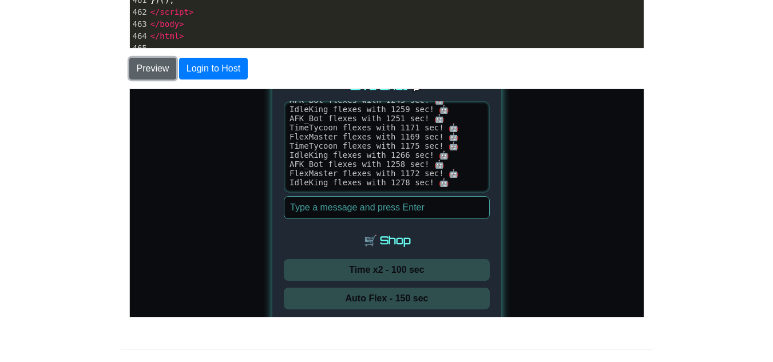
click at [154, 78] on button "Preview" at bounding box center [152, 69] width 47 height 22
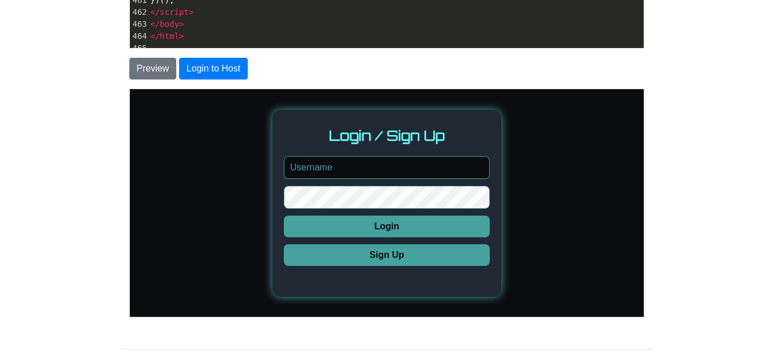
click at [331, 162] on input "text" at bounding box center [386, 167] width 206 height 23
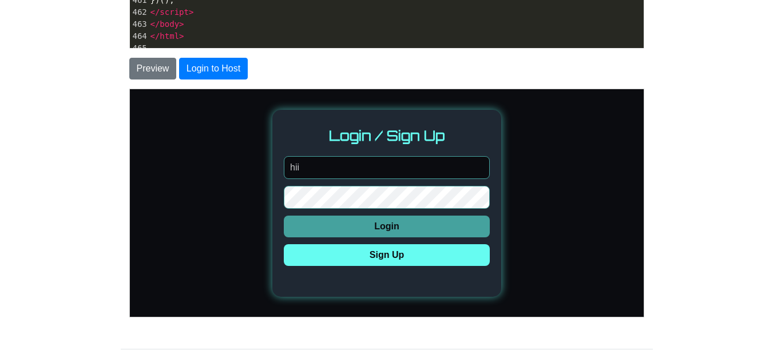
type input "hii"
click at [367, 251] on button "Sign Up" at bounding box center [386, 255] width 206 height 22
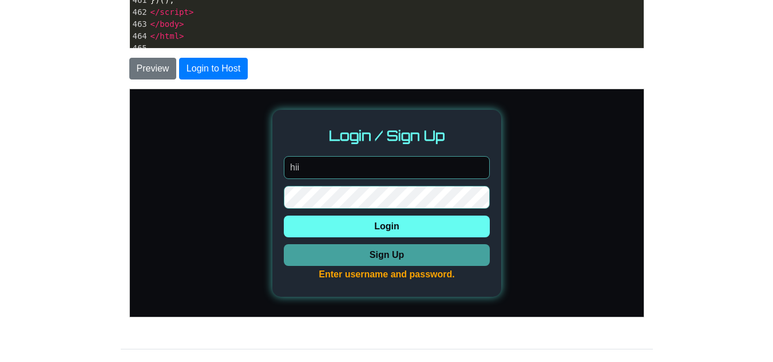
drag, startPoint x: 328, startPoint y: 258, endPoint x: 323, endPoint y: 234, distance: 24.7
click at [328, 257] on button "Sign Up" at bounding box center [386, 255] width 206 height 22
click at [320, 221] on button "Login" at bounding box center [386, 226] width 206 height 22
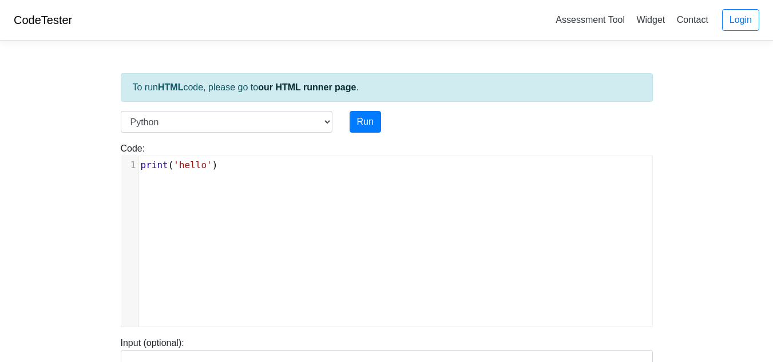
scroll to position [5, 0]
type textarea "print('hello')"
drag, startPoint x: 233, startPoint y: 162, endPoint x: 102, endPoint y: 137, distance: 133.8
click at [102, 137] on body "CodeTester Assessment Tool Widget Contact Login To run HTML code, please go to …" at bounding box center [386, 305] width 773 height 610
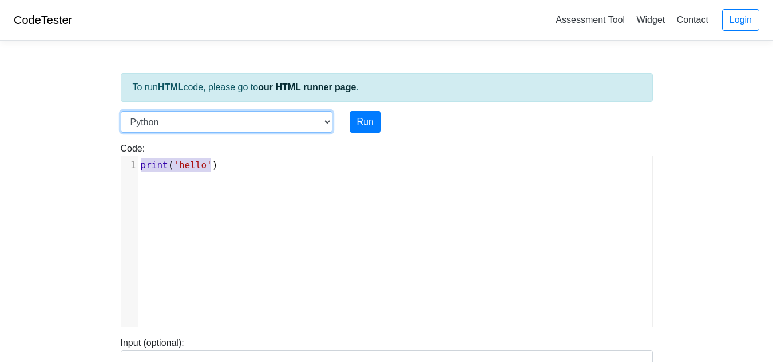
click at [157, 116] on select "C C++ Go Java Javascript Python Ruby" at bounding box center [227, 122] width 212 height 22
click at [237, 116] on select "C C++ Go Java Javascript Python Ruby" at bounding box center [227, 122] width 212 height 22
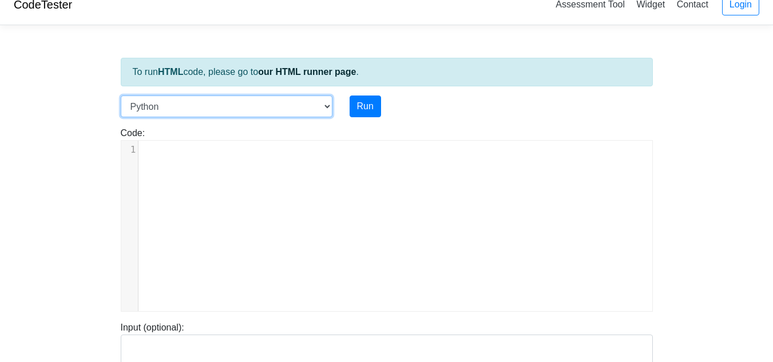
scroll to position [0, 0]
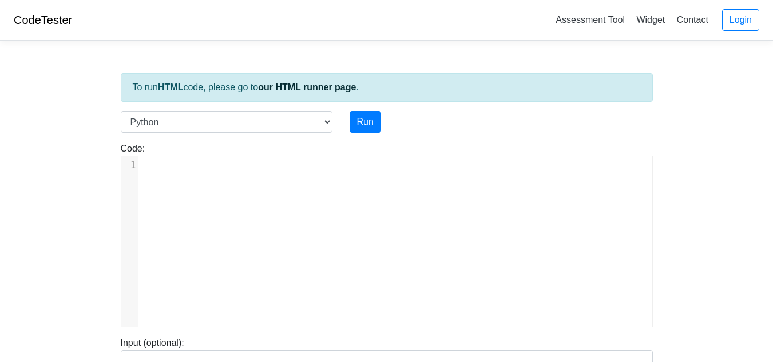
click at [192, 172] on div "​ x 1 ​" at bounding box center [399, 165] width 522 height 18
type textarea "alert("hi")"
click at [360, 124] on button "Run" at bounding box center [364, 122] width 31 height 22
click at [363, 125] on button "Run" at bounding box center [364, 122] width 31 height 22
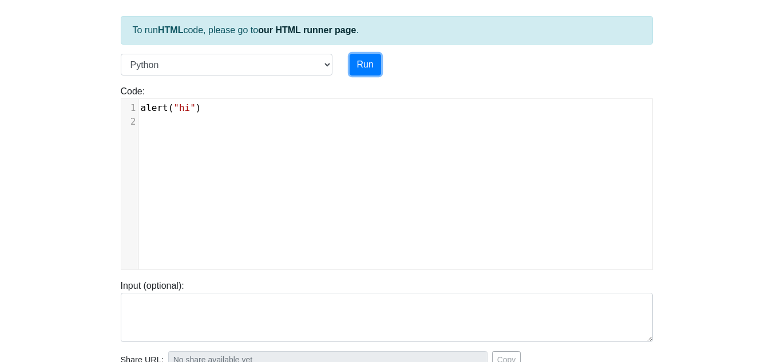
type input "https://codetester.io/runner?s=D9lpkA3VWn"
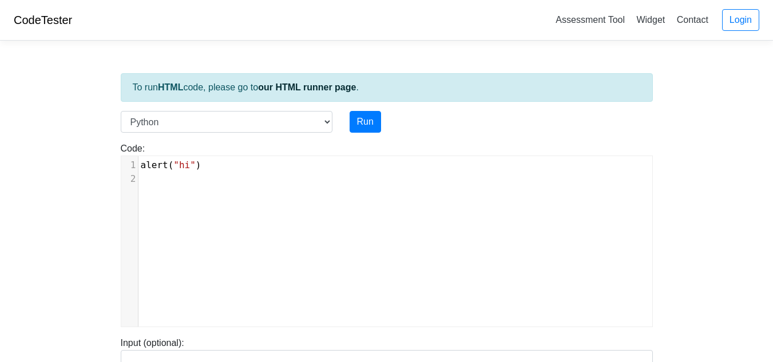
scroll to position [5, 0]
type textarea "alert("hi")"
drag, startPoint x: 227, startPoint y: 167, endPoint x: 114, endPoint y: 151, distance: 114.4
click at [114, 151] on div "Code: print('hello') alert("hi") ​ x 1 alert ( "hi" ) 2 ​" at bounding box center [386, 234] width 549 height 185
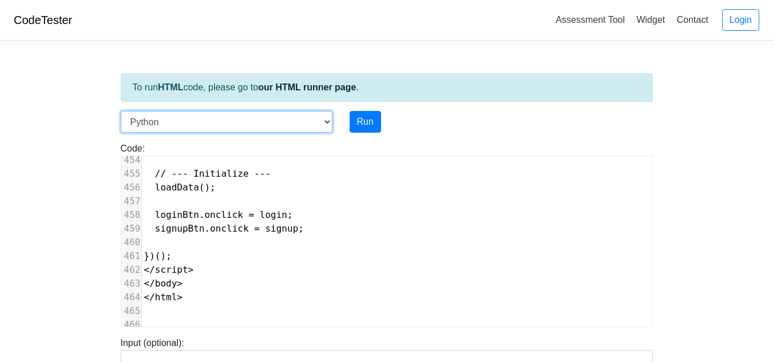
click at [214, 125] on select "C C++ Go Java Javascript Python Ruby" at bounding box center [227, 122] width 212 height 22
select select "javascript"
click at [121, 111] on select "C C++ Go Java Javascript Python Ruby" at bounding box center [227, 122] width 212 height 22
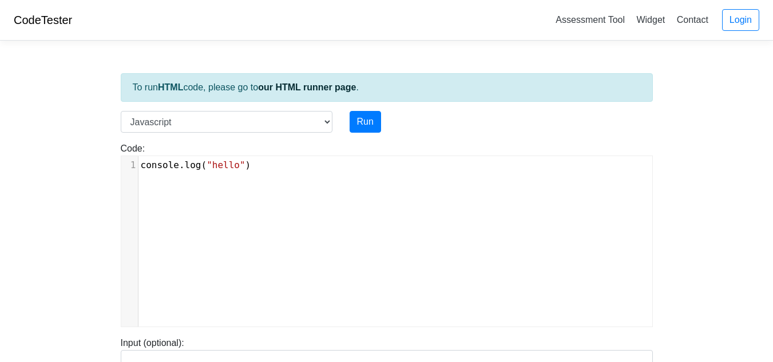
scroll to position [5, 0]
type textarea "console.log("hello")"
drag, startPoint x: 242, startPoint y: 165, endPoint x: 58, endPoint y: 164, distance: 184.2
click at [58, 164] on body "CodeTester Assessment Tool Widget Contact Login To run HTML code, please go to …" at bounding box center [386, 305] width 773 height 610
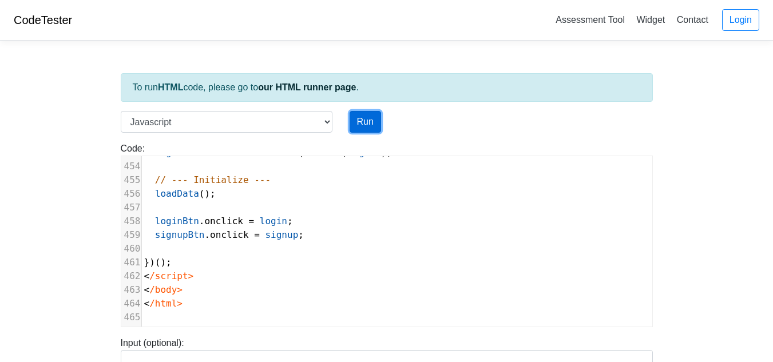
click at [369, 124] on button "Run" at bounding box center [364, 122] width 31 height 22
